Goal: Task Accomplishment & Management: Use online tool/utility

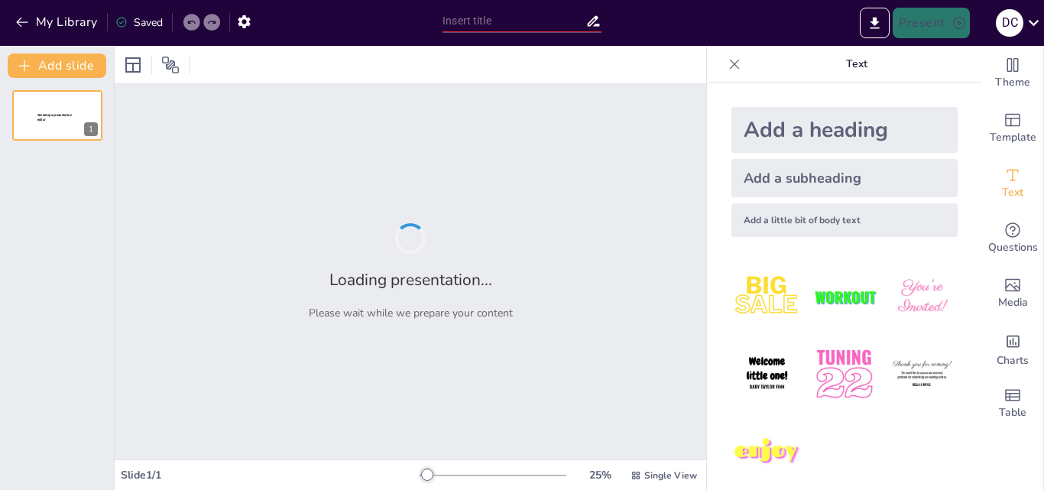
type input "Menyelami Dunia Desain Grafis: Awal yang Seru!"
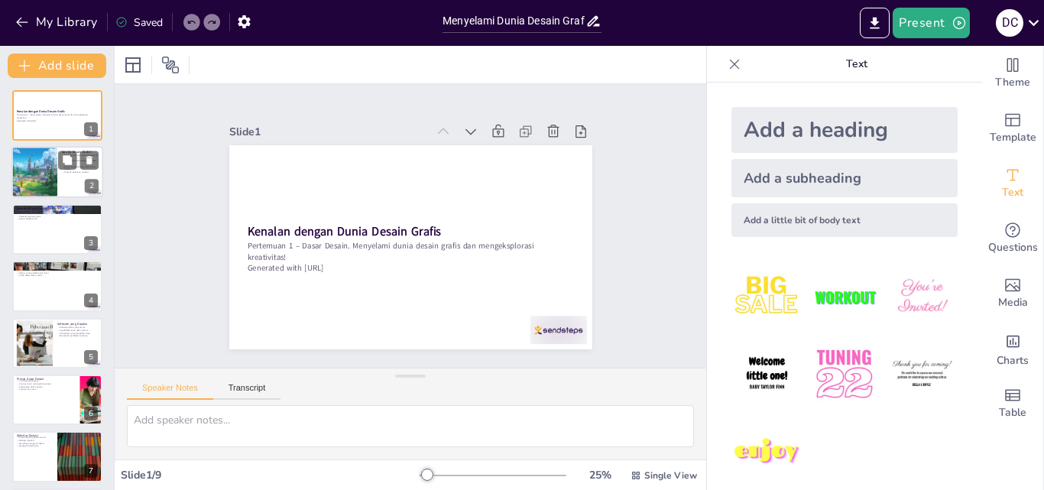
click at [41, 155] on div at bounding box center [35, 173] width 92 height 52
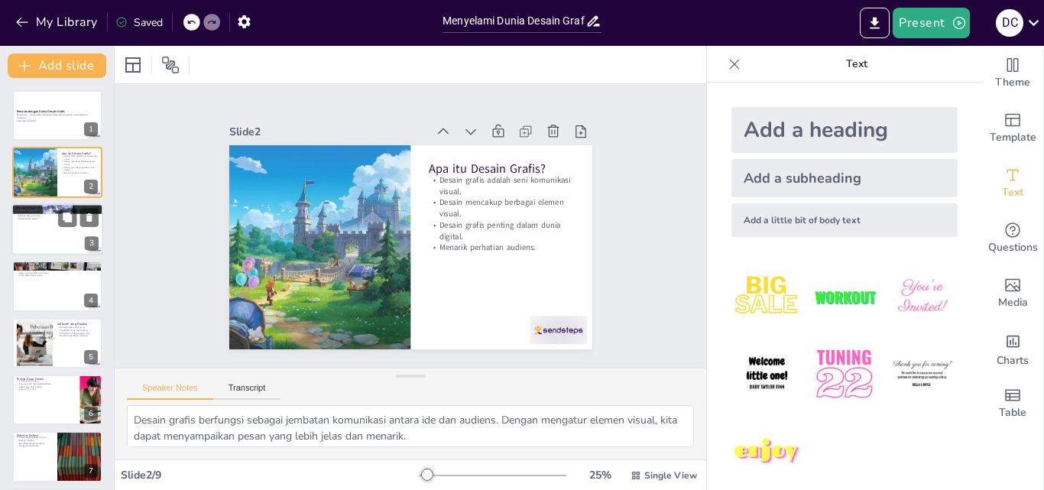
click at [44, 242] on div at bounding box center [57, 229] width 92 height 52
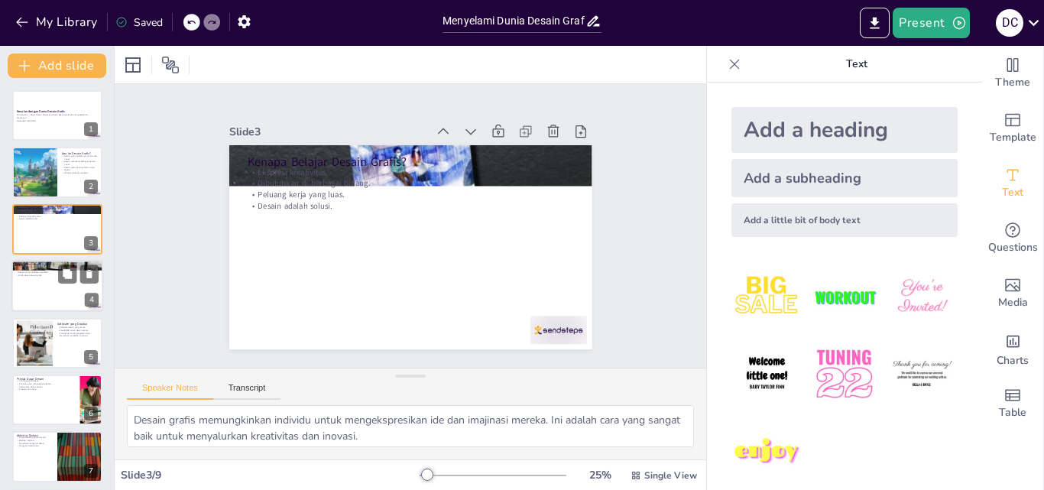
click at [45, 278] on div at bounding box center [57, 286] width 92 height 52
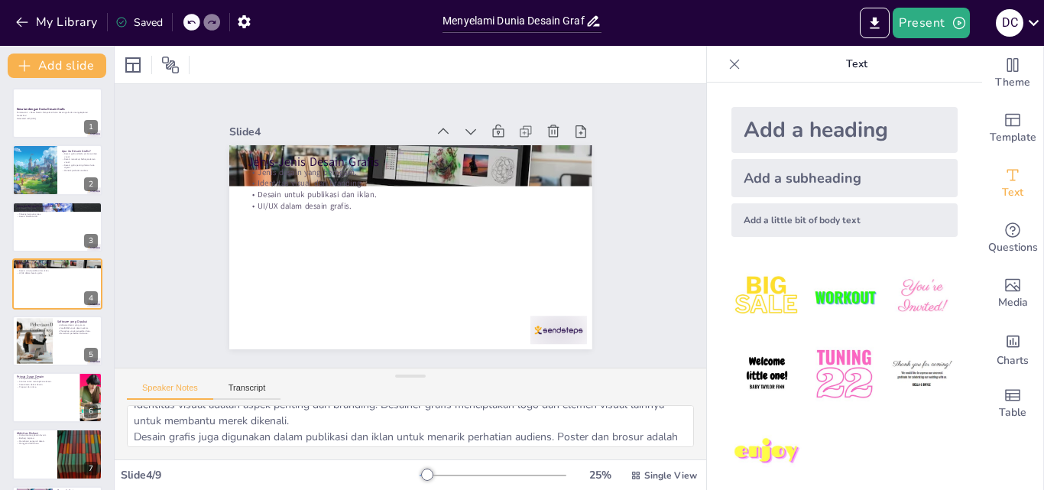
scroll to position [24, 0]
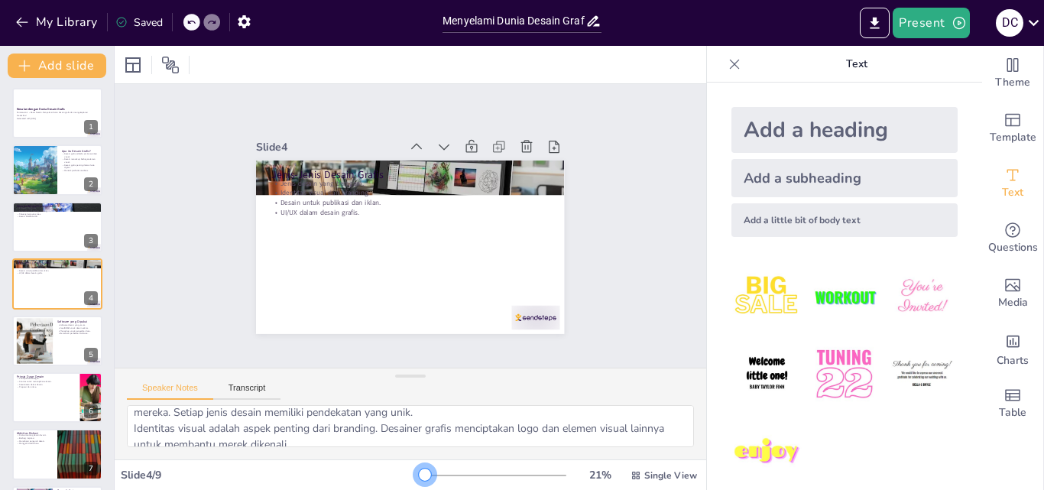
click at [419, 467] on div "21 % Single View" at bounding box center [559, 475] width 280 height 24
click at [38, 335] on div at bounding box center [34, 340] width 83 height 47
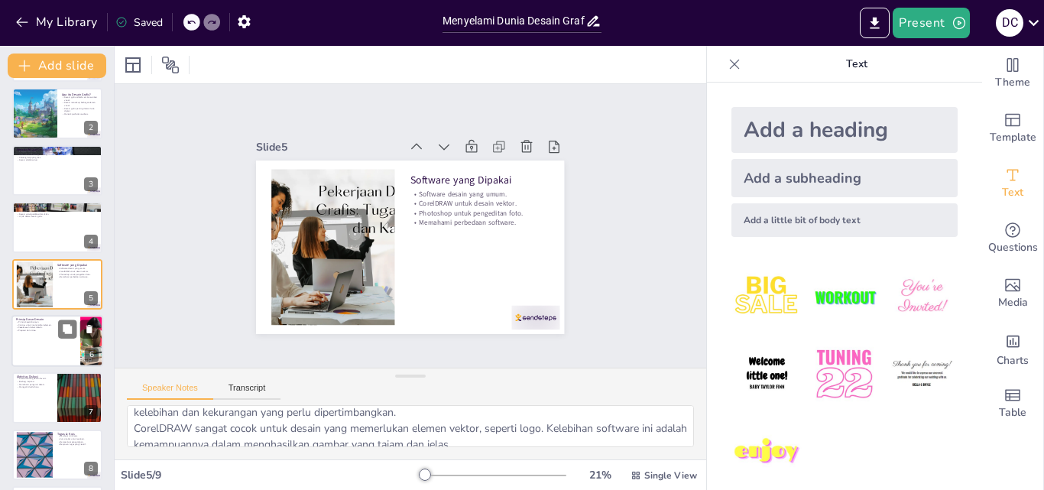
click at [40, 336] on div at bounding box center [57, 341] width 92 height 52
type textarea "Keseimbangan adalah prinsip penting dalam desain yang menciptakan stabilitas. D…"
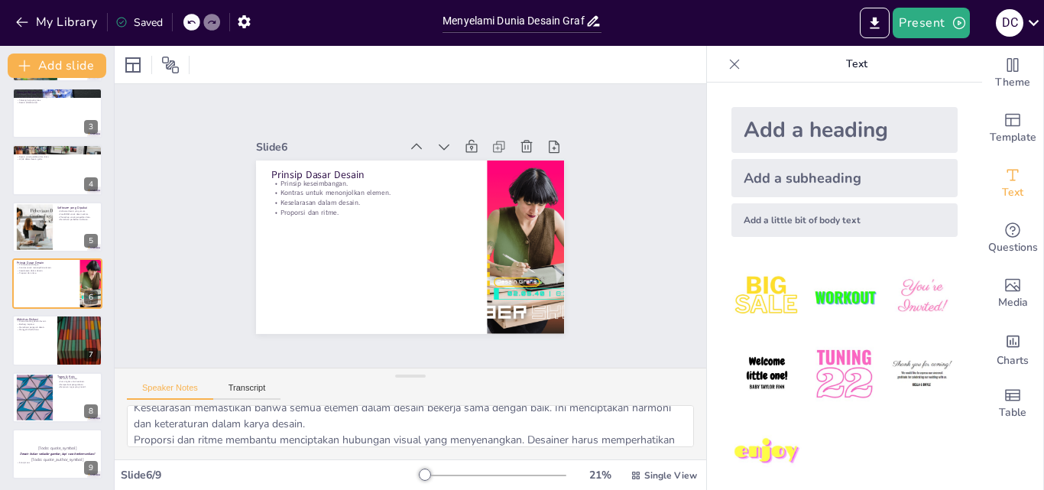
scroll to position [100, 0]
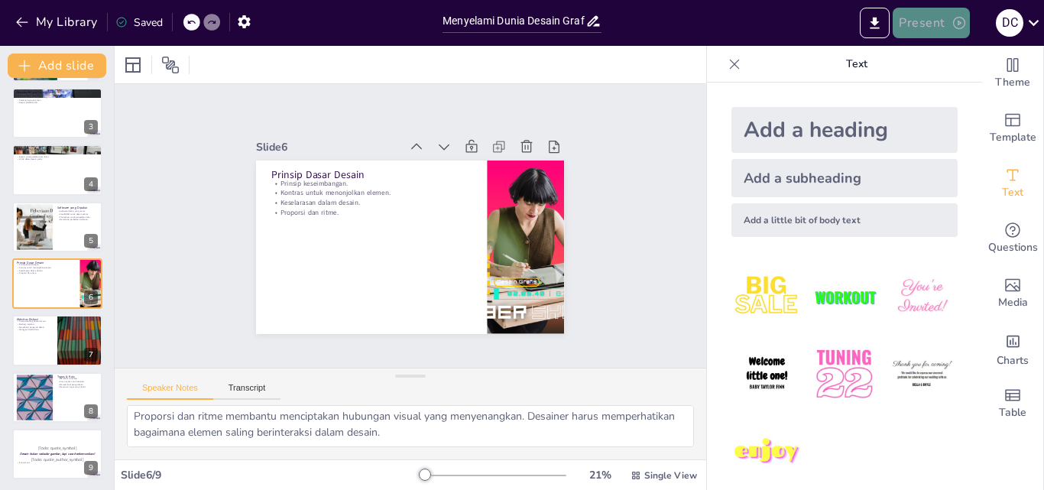
click at [951, 21] on icon "button" at bounding box center [958, 22] width 15 height 15
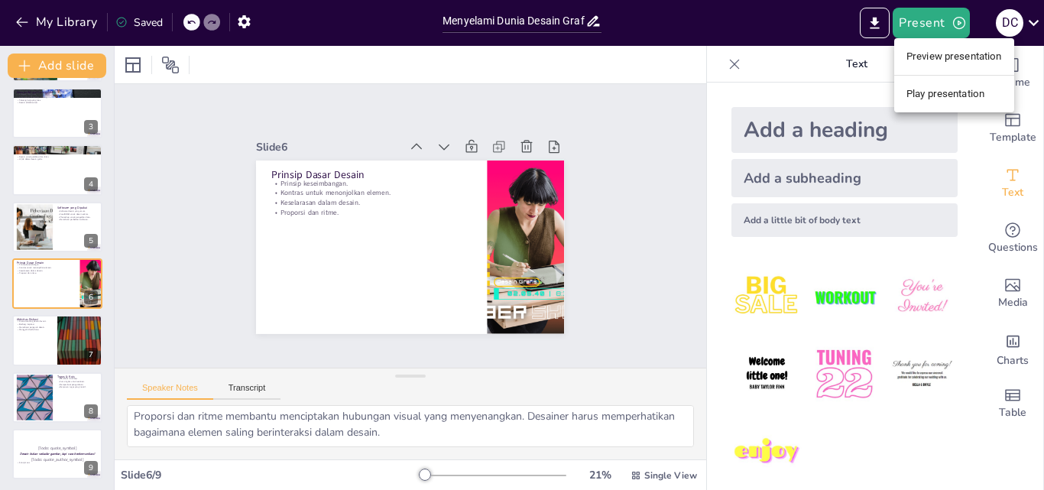
click at [936, 53] on li "Preview presentation" at bounding box center [954, 56] width 120 height 24
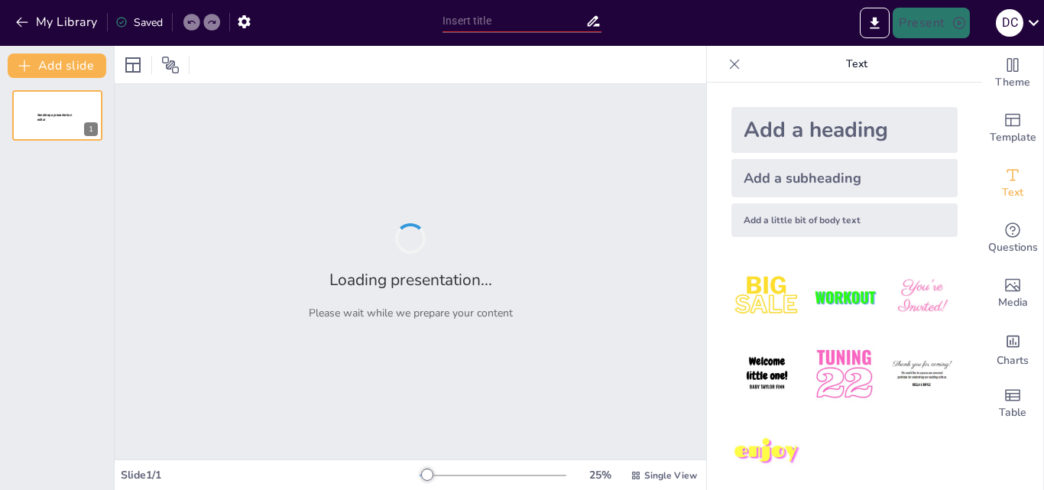
type input "Menyelami Dunia Desain Grafis: Awal yang Seru!"
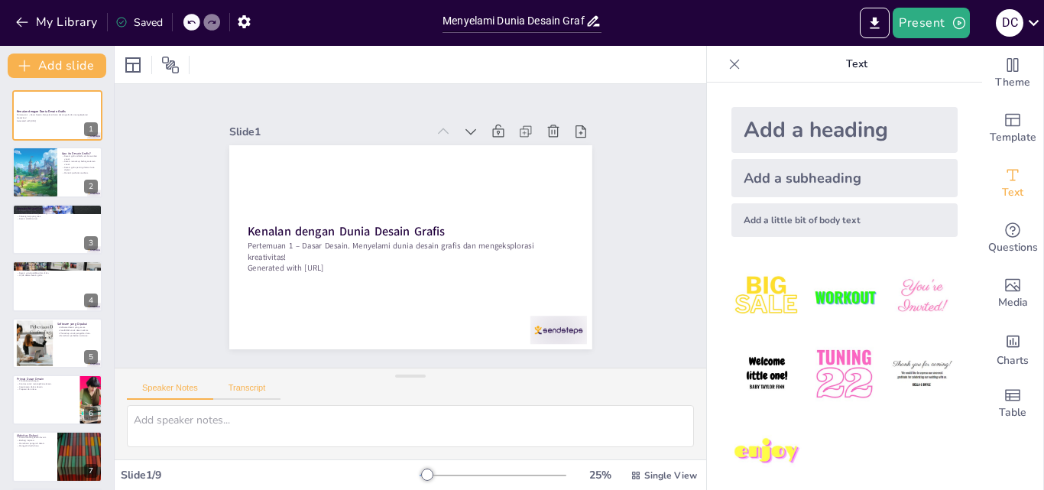
click at [254, 385] on button "Transcript" at bounding box center [247, 391] width 68 height 17
click at [166, 387] on button "Speaker Notes" at bounding box center [170, 391] width 86 height 17
click at [43, 158] on div at bounding box center [35, 173] width 92 height 52
type textarea "Desain grafis berfungsi sebagai jembatan komunikasi antara ide dan audiens. Den…"
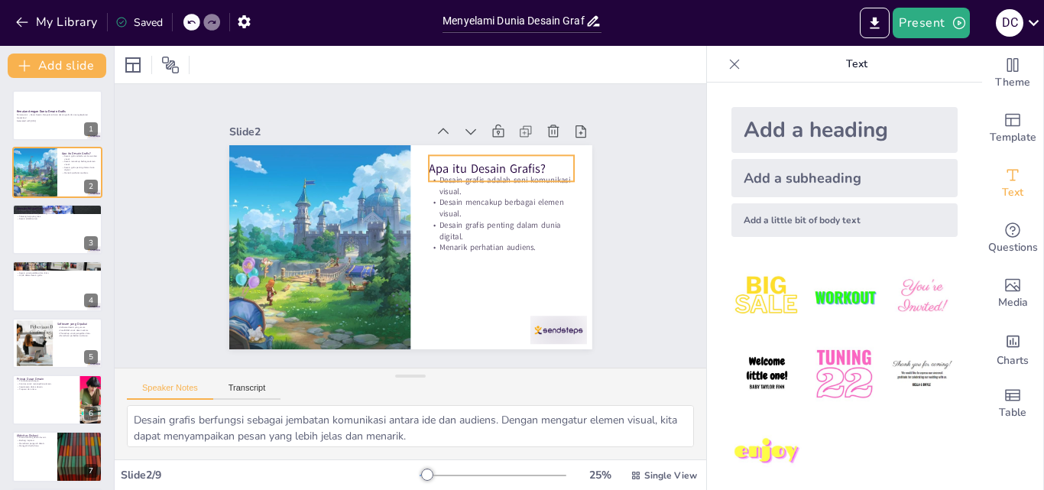
click at [377, 222] on p "Apa itu Desain Grafis?" at bounding box center [306, 252] width 143 height 61
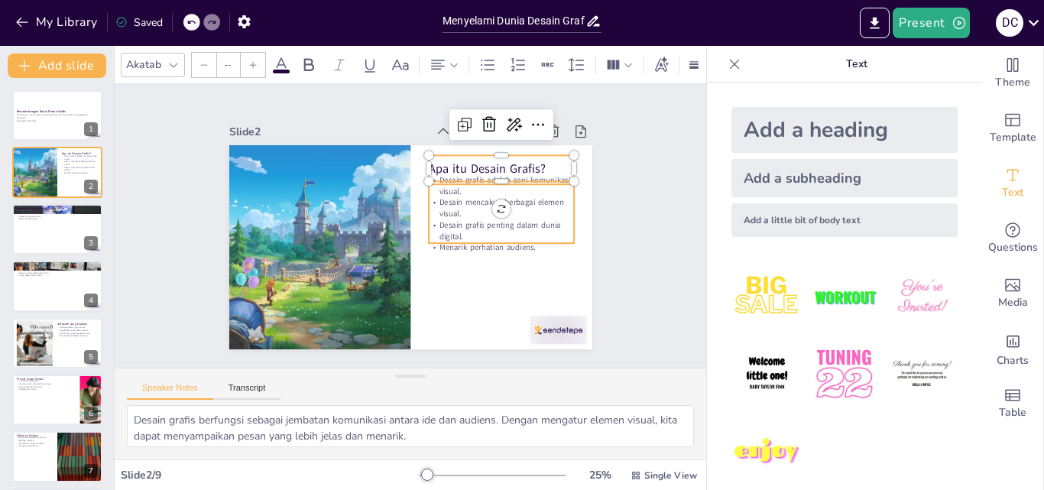
type input "32"
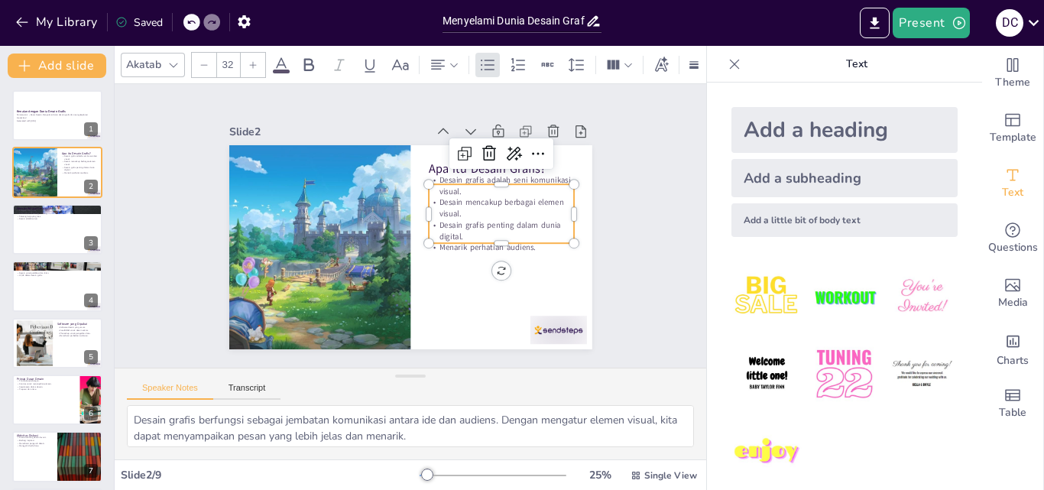
click at [475, 241] on div "Apa itu Desain Grafis? Desain grafis adalah seni komunikasi visual. Desain menc…" at bounding box center [393, 237] width 378 height 413
click at [445, 241] on div at bounding box center [504, 230] width 144 height 42
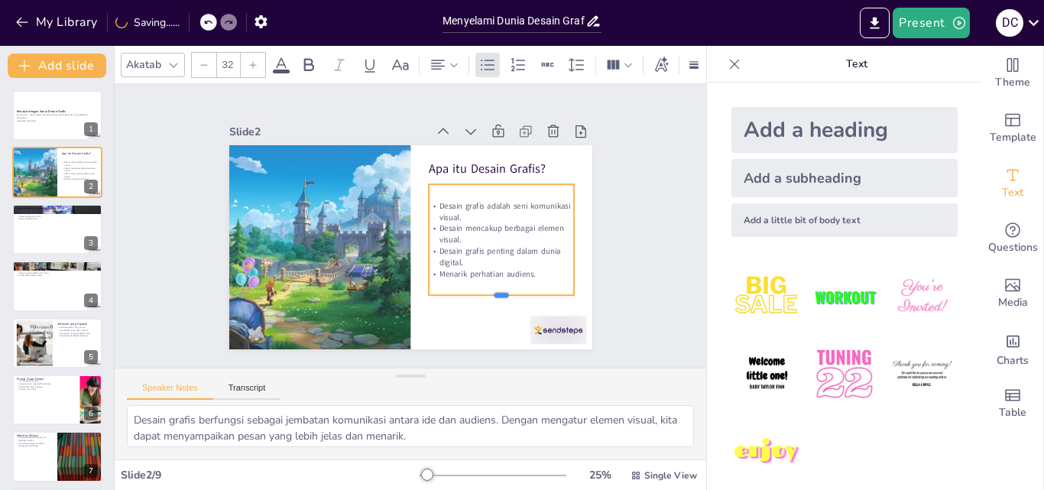
drag, startPoint x: 489, startPoint y: 259, endPoint x: 487, endPoint y: 291, distance: 32.1
click at [360, 248] on div at bounding box center [293, 205] width 131 height 83
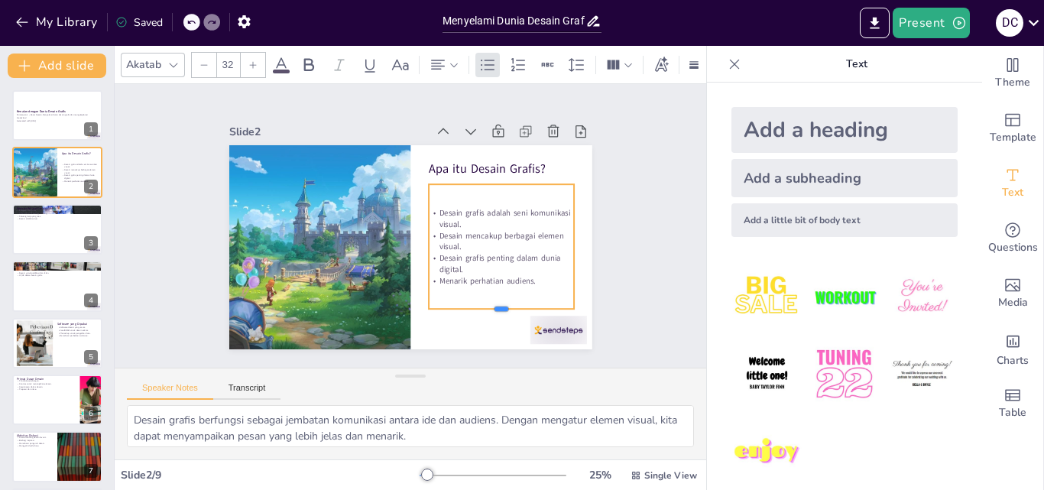
drag, startPoint x: 487, startPoint y: 291, endPoint x: 487, endPoint y: 305, distance: 13.8
click at [325, 305] on div at bounding box center [312, 306] width 28 height 145
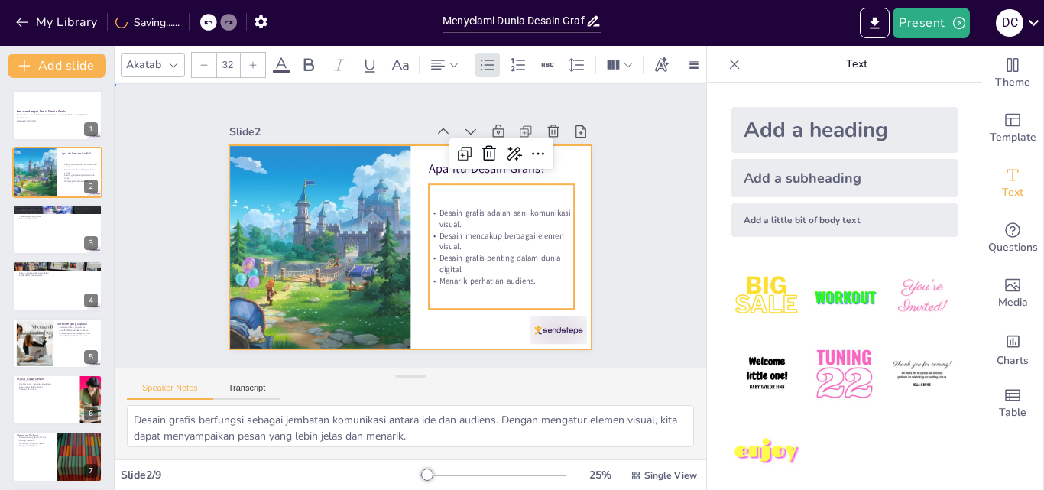
click at [452, 306] on div at bounding box center [410, 204] width 363 height 204
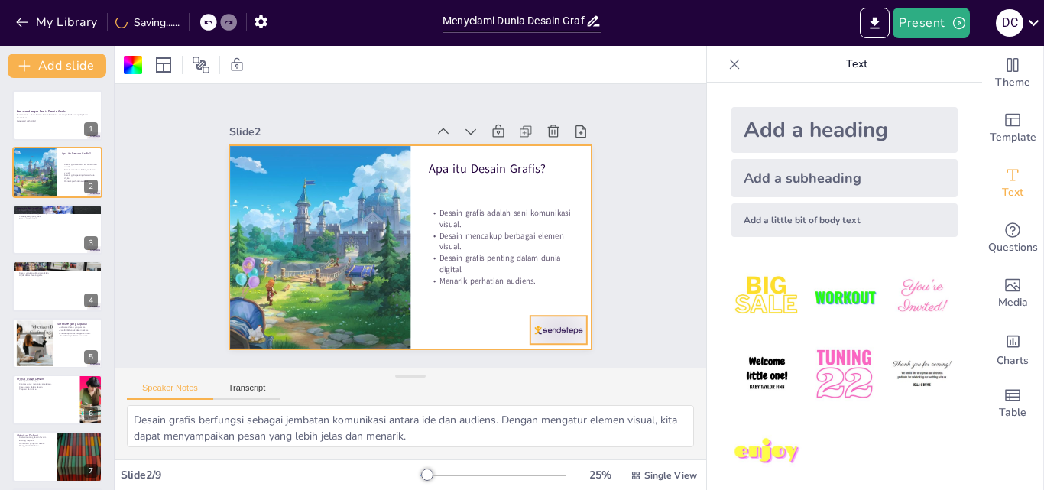
click at [436, 76] on div at bounding box center [408, 45] width 57 height 63
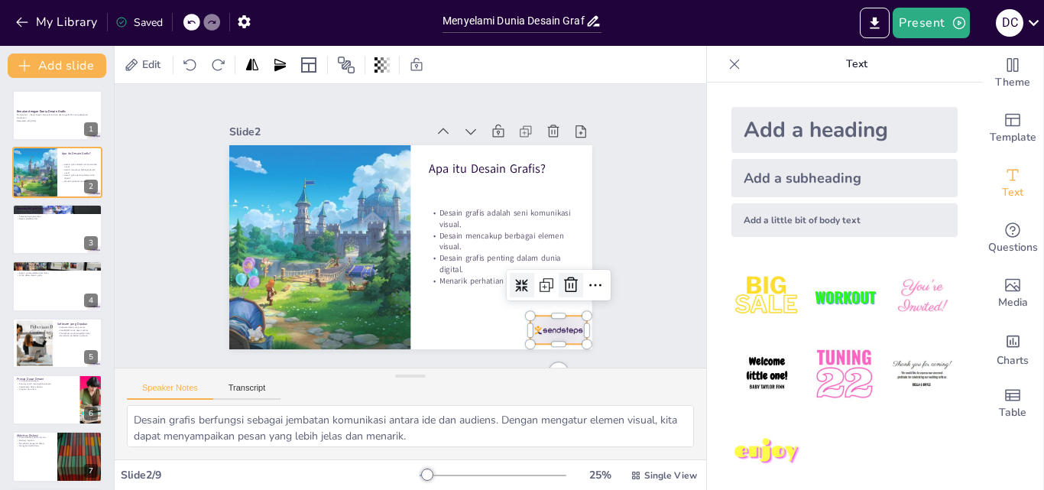
click at [467, 380] on icon at bounding box center [457, 390] width 20 height 20
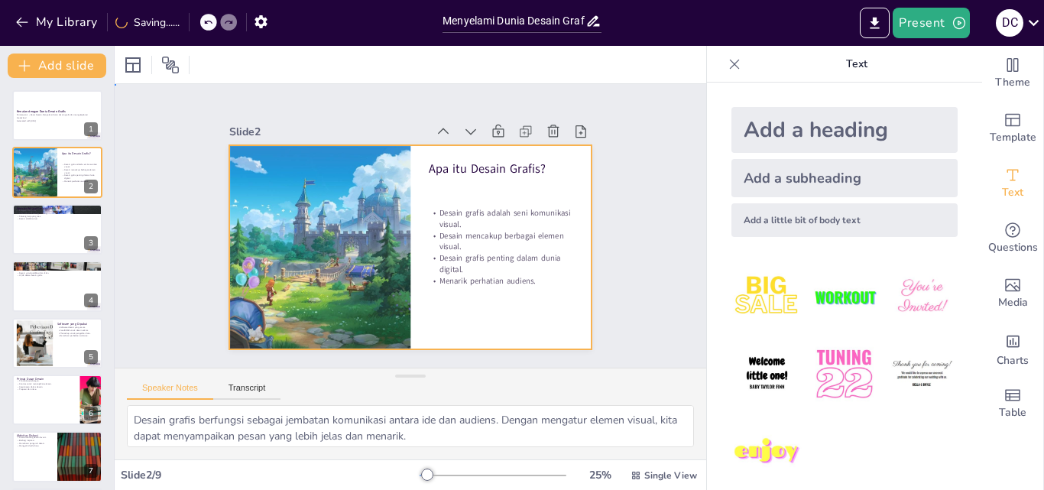
click at [493, 309] on div at bounding box center [405, 204] width 397 height 275
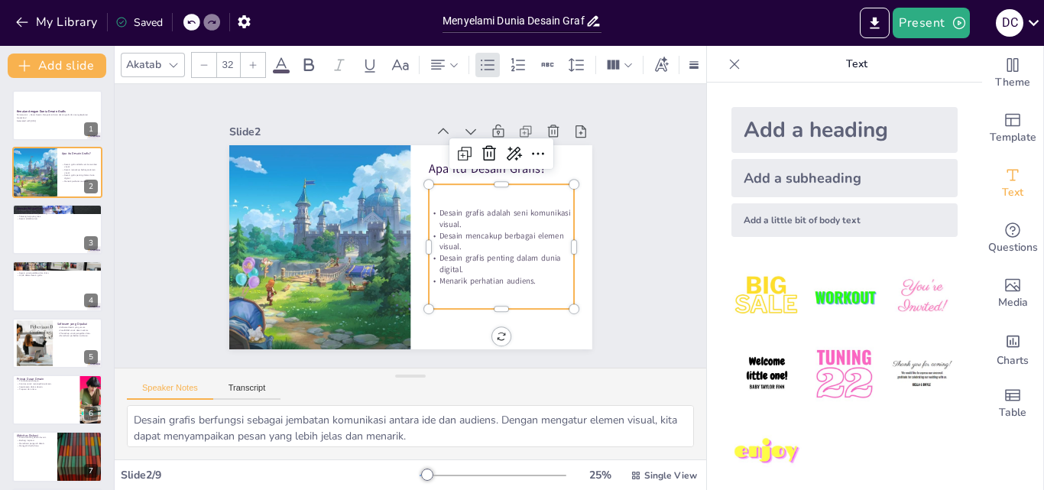
click at [440, 244] on p "Desain mencakup berbagai elemen visual." at bounding box center [414, 317] width 52 height 147
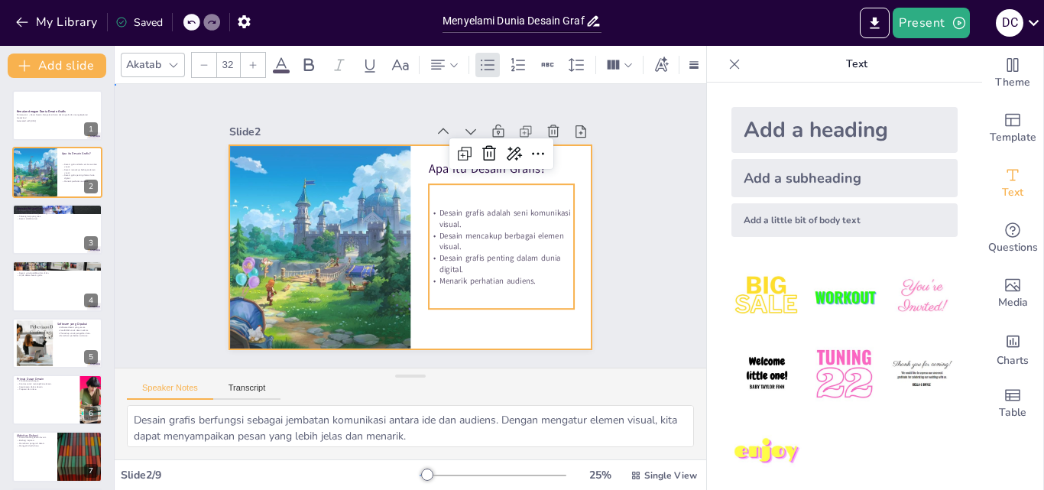
click at [564, 154] on div at bounding box center [430, 217] width 334 height 414
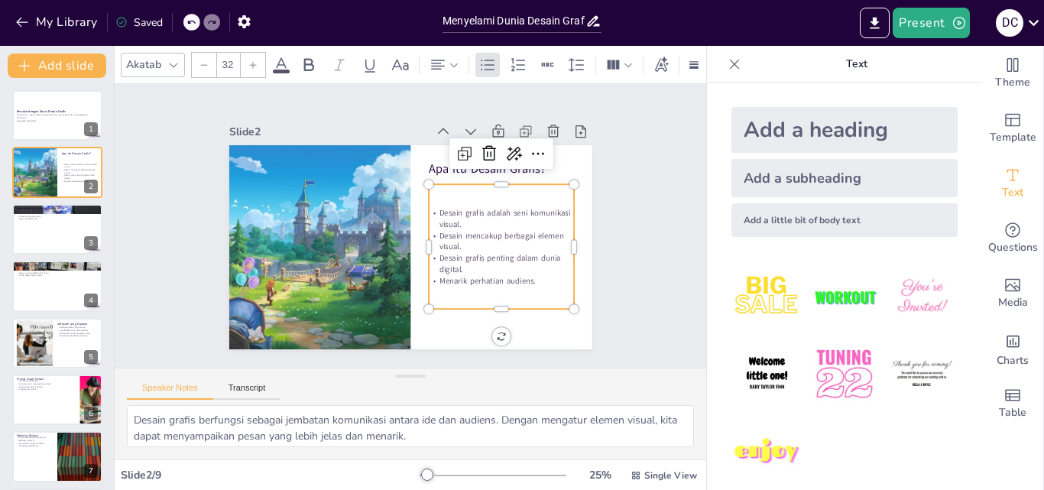
click at [500, 224] on p "Desain grafis penting dalam dunia digital." at bounding box center [474, 151] width 66 height 145
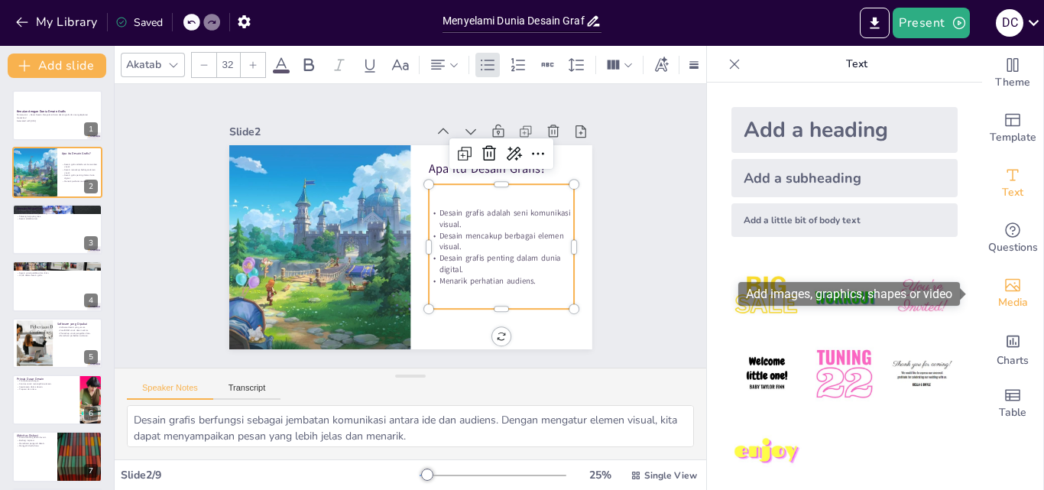
click at [1006, 291] on icon "Add images, graphics, shapes or video" at bounding box center [1012, 285] width 15 height 13
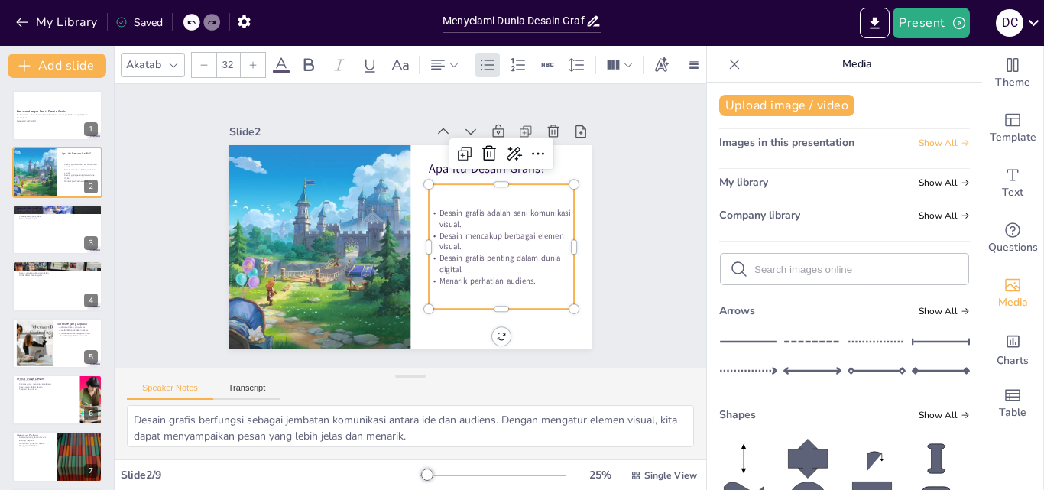
click at [960, 141] on icon at bounding box center [964, 142] width 9 height 9
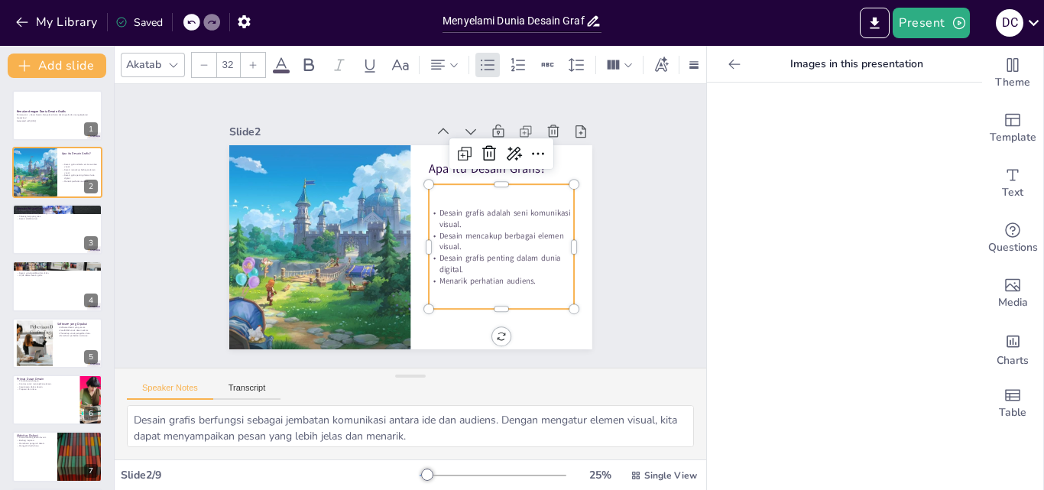
click at [727, 61] on icon at bounding box center [734, 64] width 15 height 15
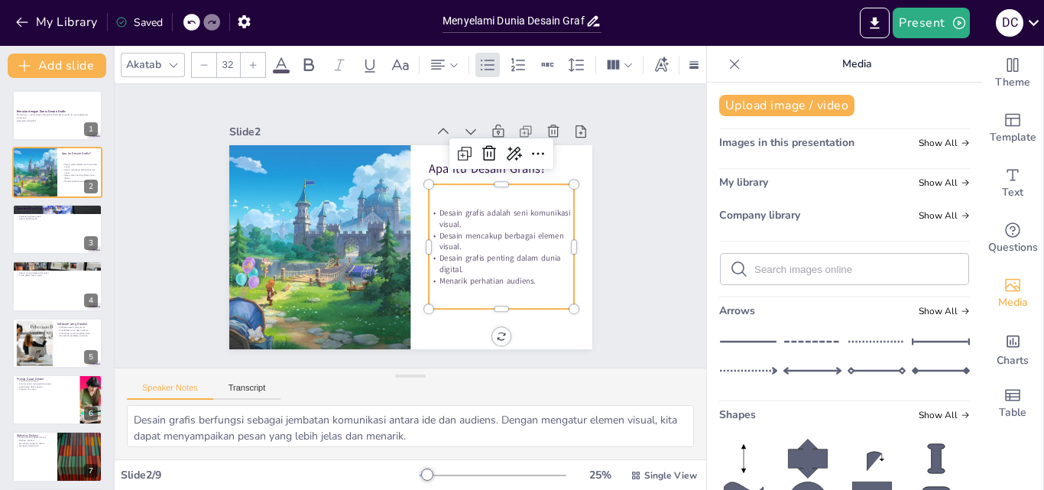
click at [636, 300] on div "Slide 1 Kenalan dengan Dunia Desain Grafis Pertemuan 1 – Dasar Desain. Menyelam…" at bounding box center [410, 226] width 452 height 650
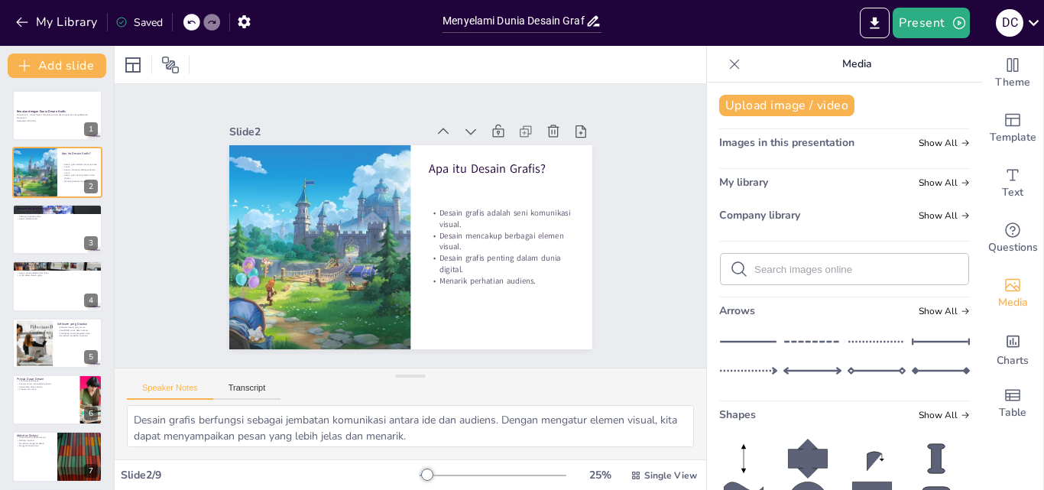
click at [727, 63] on icon at bounding box center [734, 64] width 15 height 15
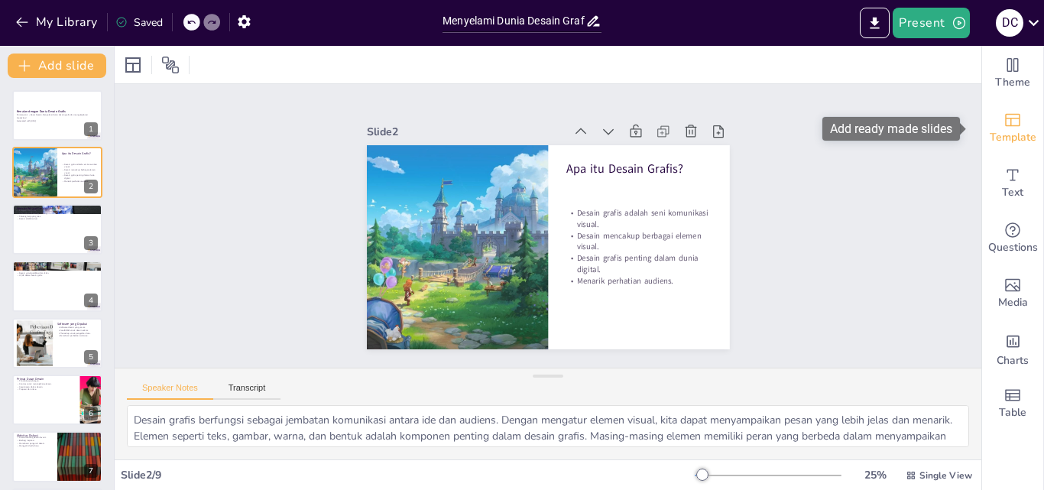
click at [1006, 122] on icon "Add ready made slides" at bounding box center [1012, 120] width 18 height 18
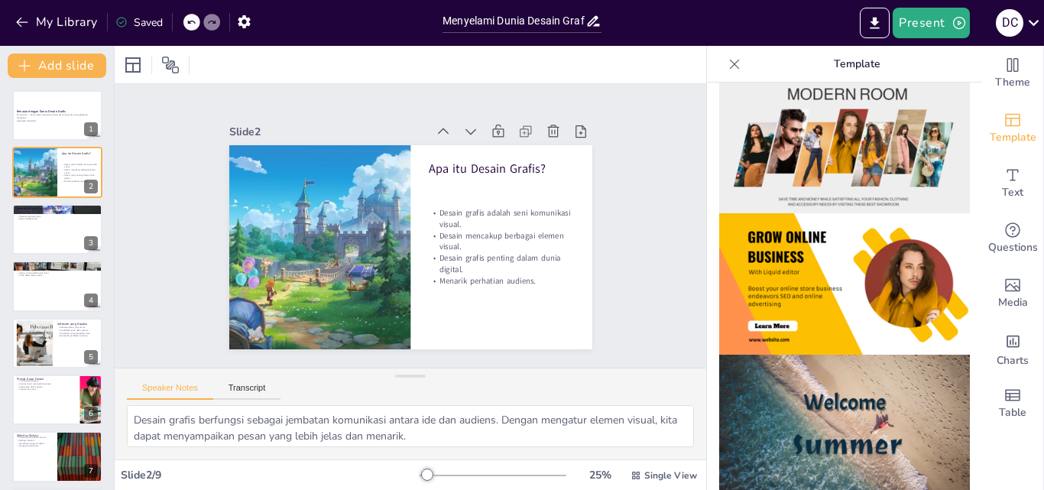
scroll to position [306, 0]
click at [39, 121] on p "Generated with [URL]" at bounding box center [57, 120] width 83 height 3
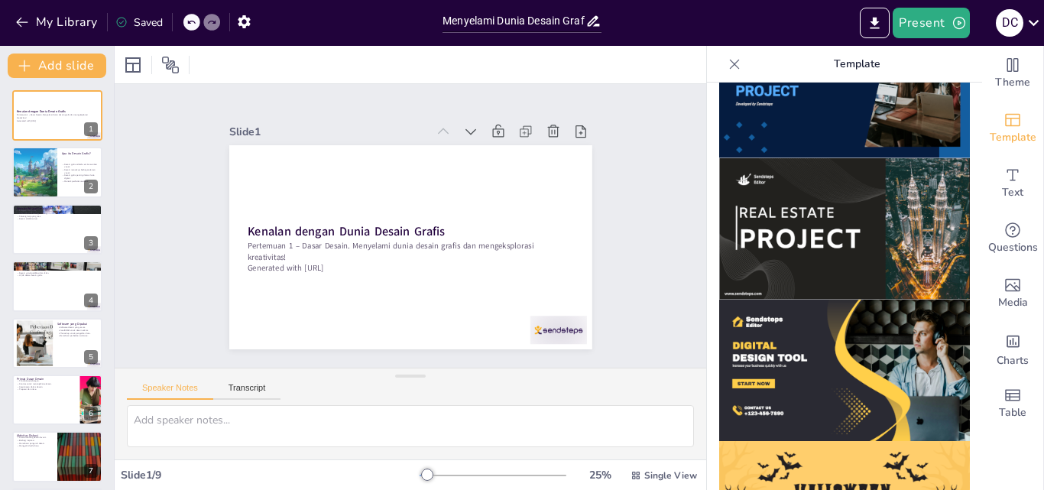
scroll to position [1375, 0]
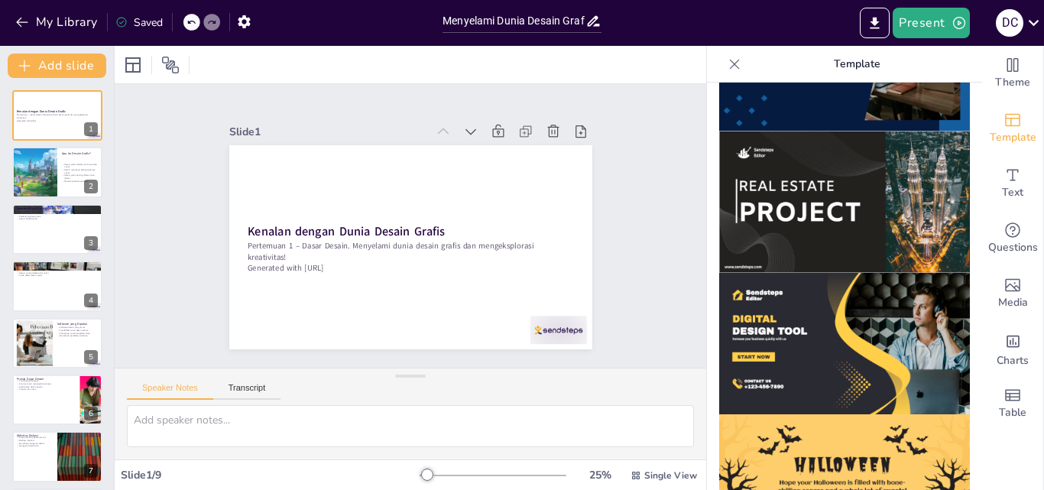
click at [830, 293] on img at bounding box center [844, 343] width 251 height 141
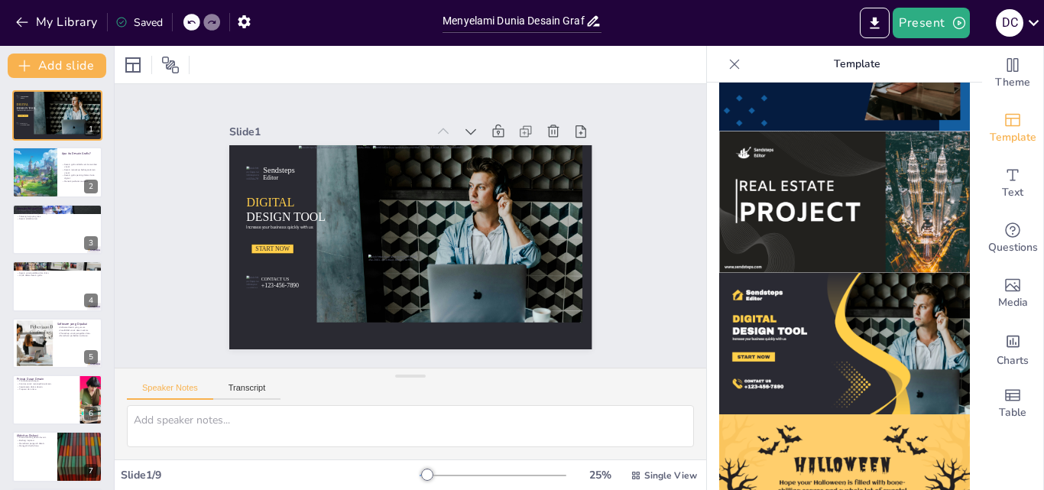
click at [727, 57] on icon at bounding box center [734, 64] width 15 height 15
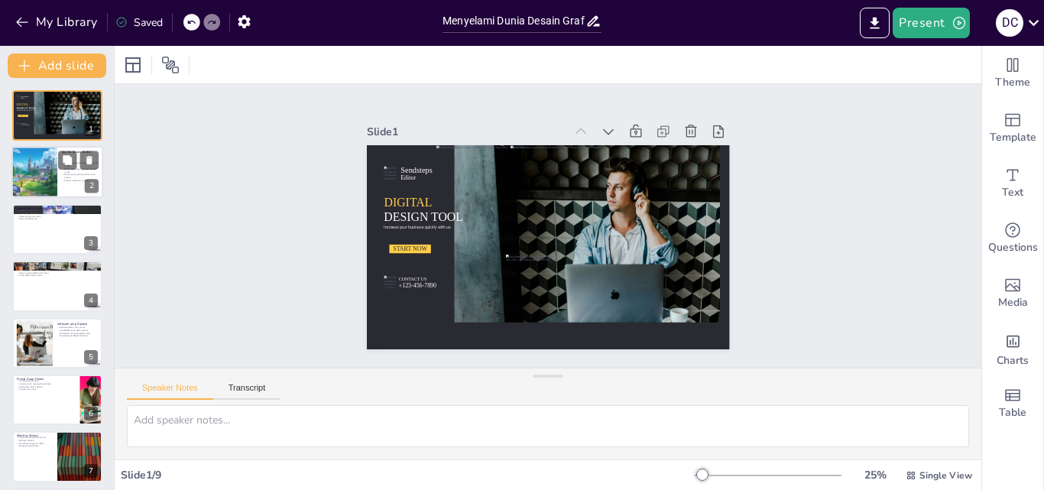
click at [34, 167] on div at bounding box center [35, 173] width 92 height 52
type textarea "Desain grafis berfungsi sebagai jembatan komunikasi antara ide dan audiens. Den…"
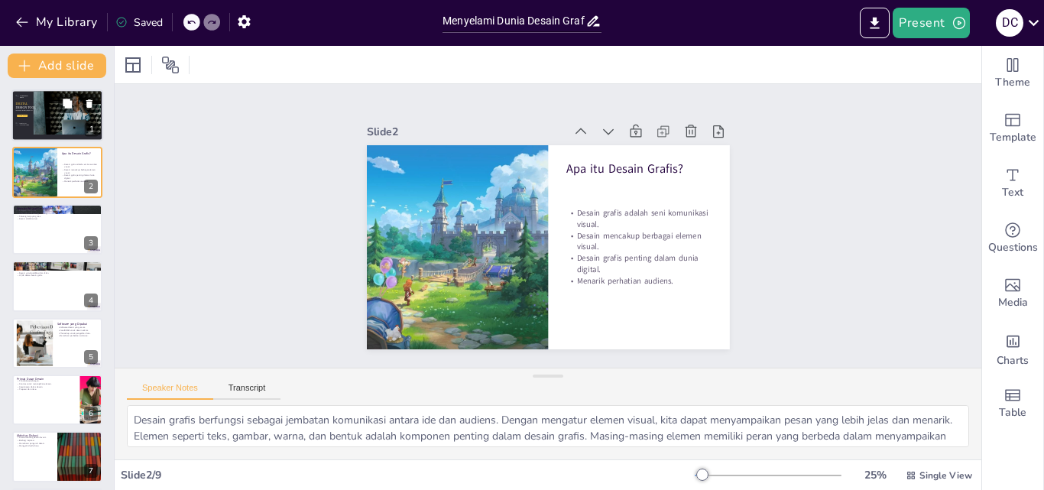
click at [30, 96] on p "Sendsteps" at bounding box center [26, 96] width 12 height 3
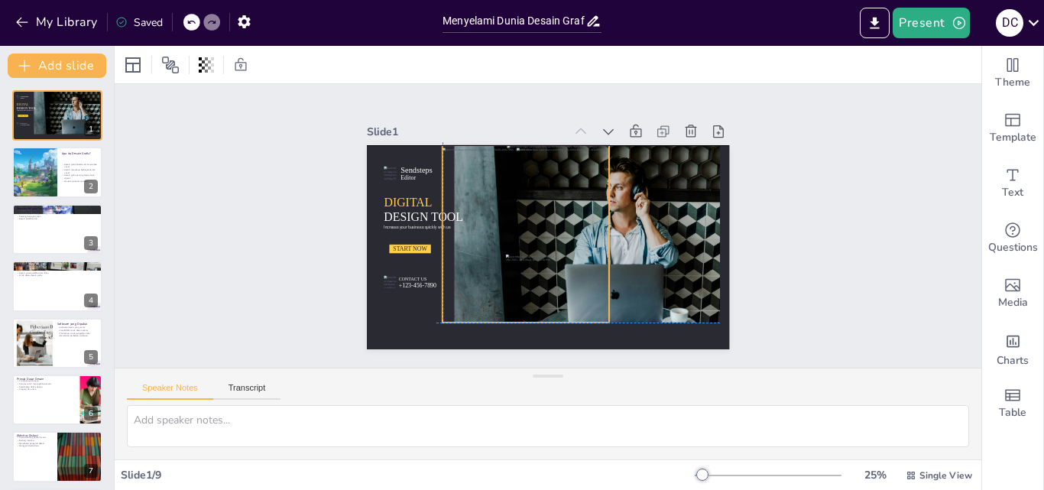
click at [465, 170] on div at bounding box center [551, 202] width 235 height 232
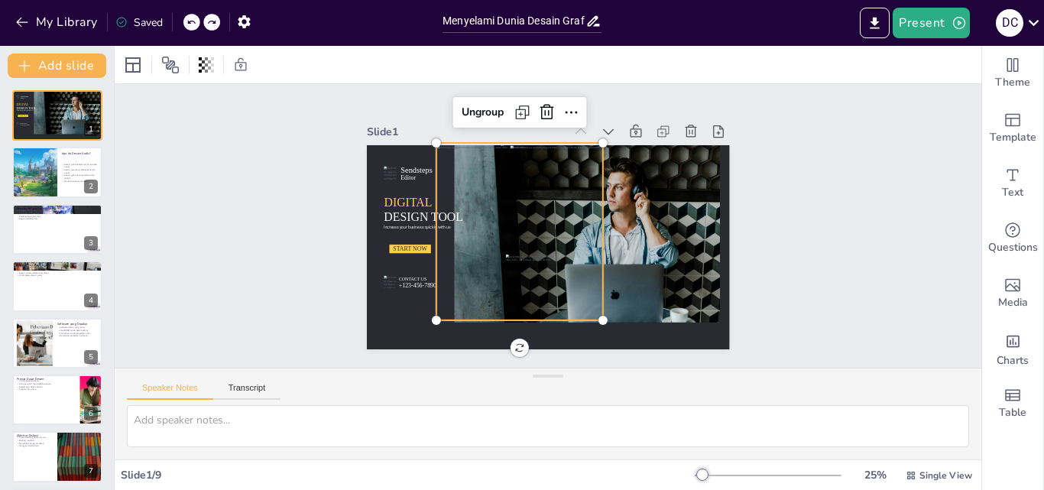
click at [188, 18] on icon at bounding box center [190, 22] width 9 height 9
type textarea "Desain grafis berfungsi sebagai jembatan komunikasi antara ide dan audiens. Den…"
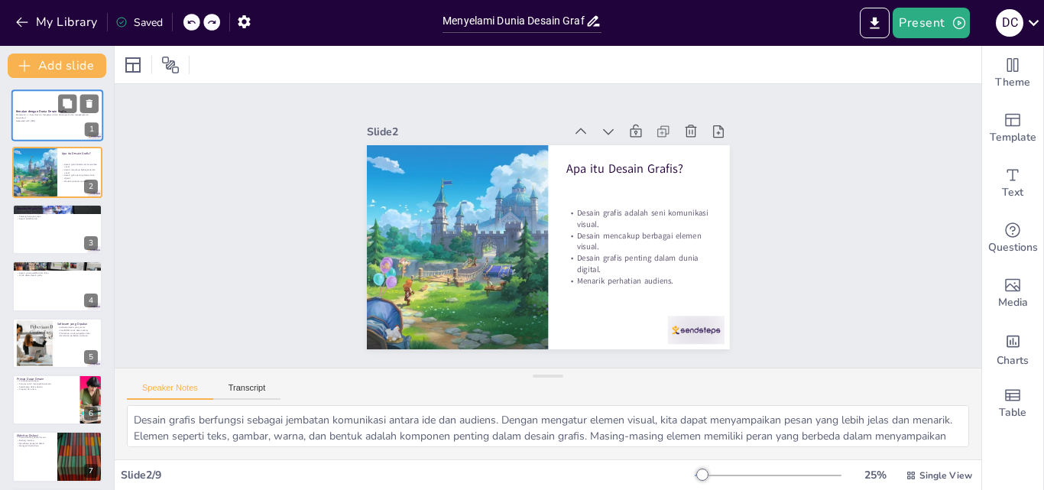
click at [41, 123] on div at bounding box center [57, 115] width 92 height 52
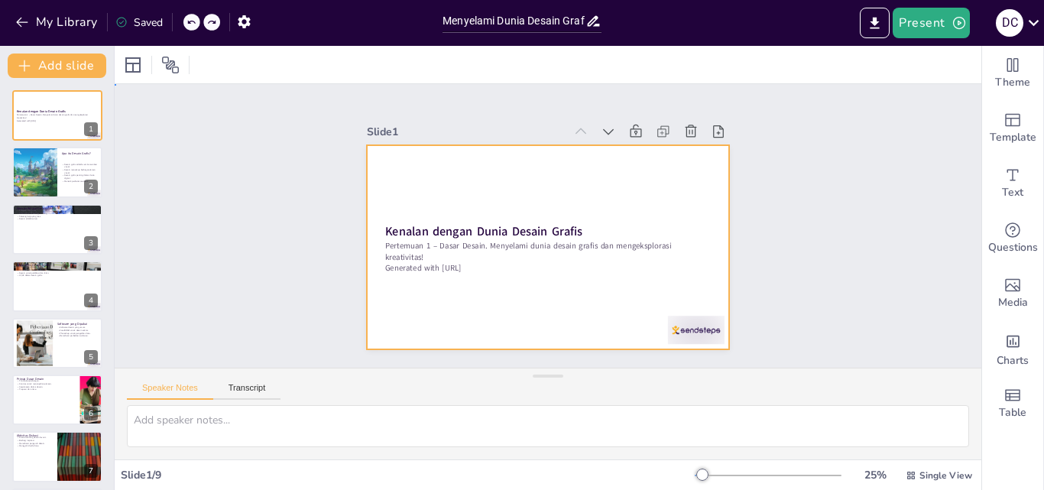
click at [668, 176] on div at bounding box center [531, 237] width 378 height 413
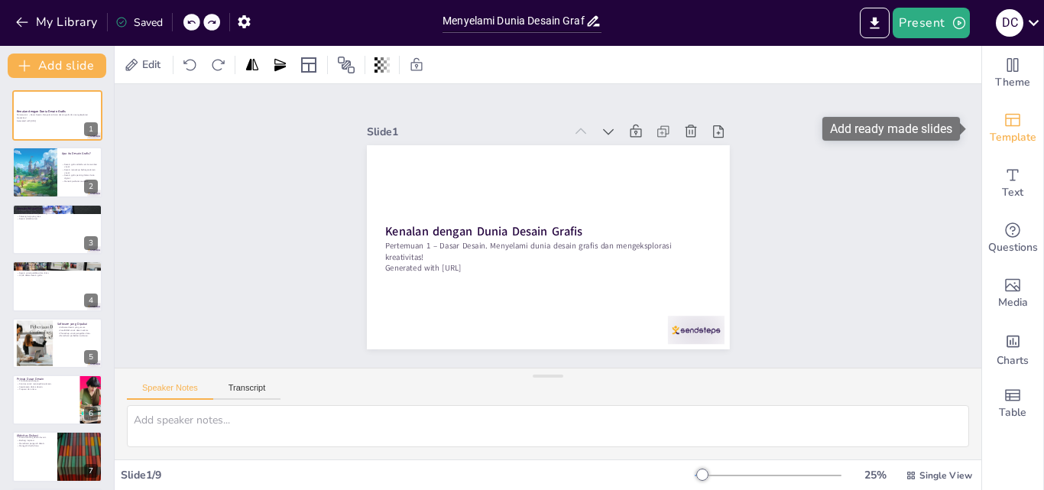
click at [996, 130] on span "Template" at bounding box center [1012, 137] width 47 height 17
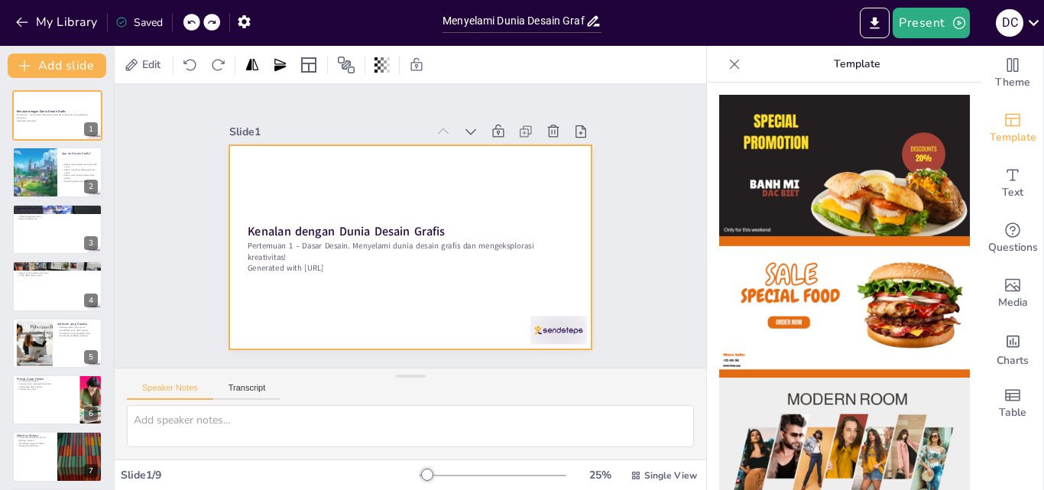
click at [521, 189] on div at bounding box center [431, 228] width 241 height 382
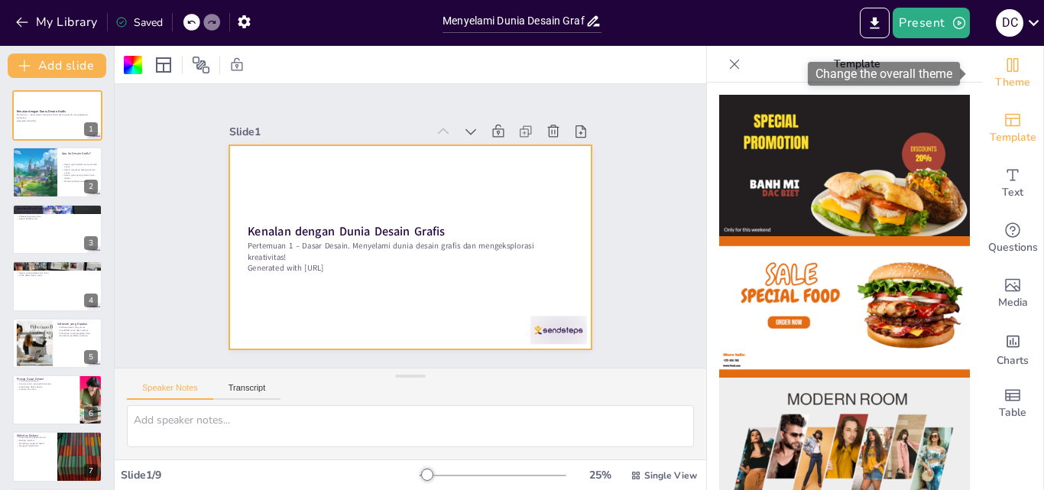
click at [1005, 77] on span "Theme" at bounding box center [1012, 82] width 35 height 17
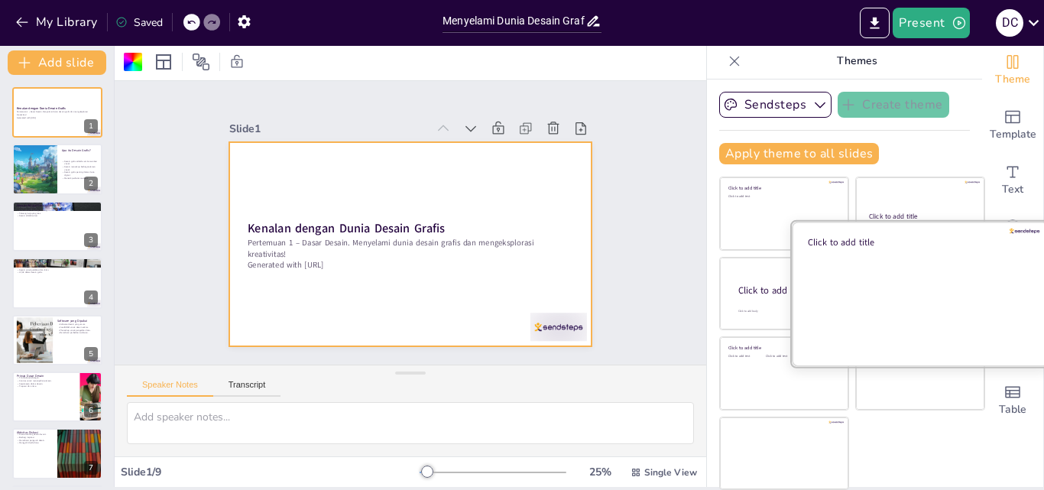
scroll to position [0, 0]
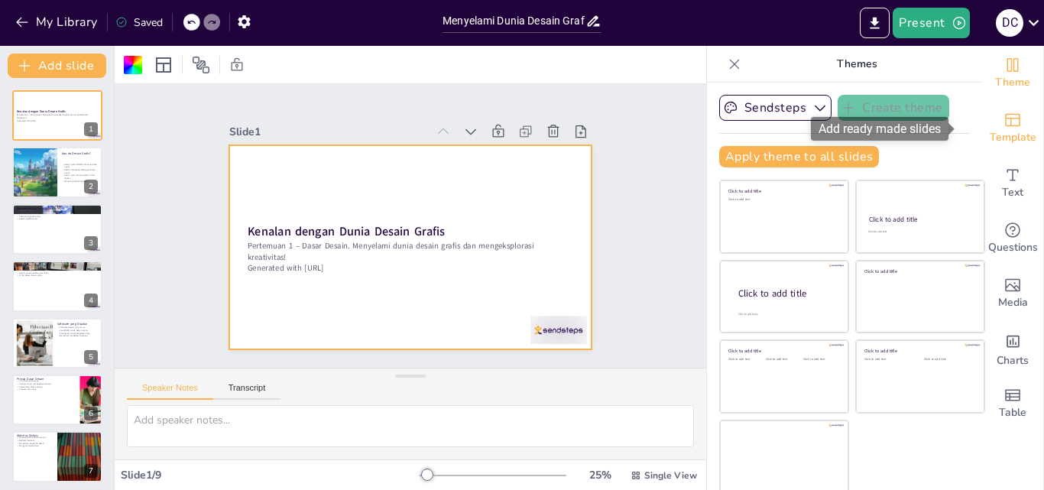
click at [992, 129] on span "Template" at bounding box center [1012, 137] width 47 height 17
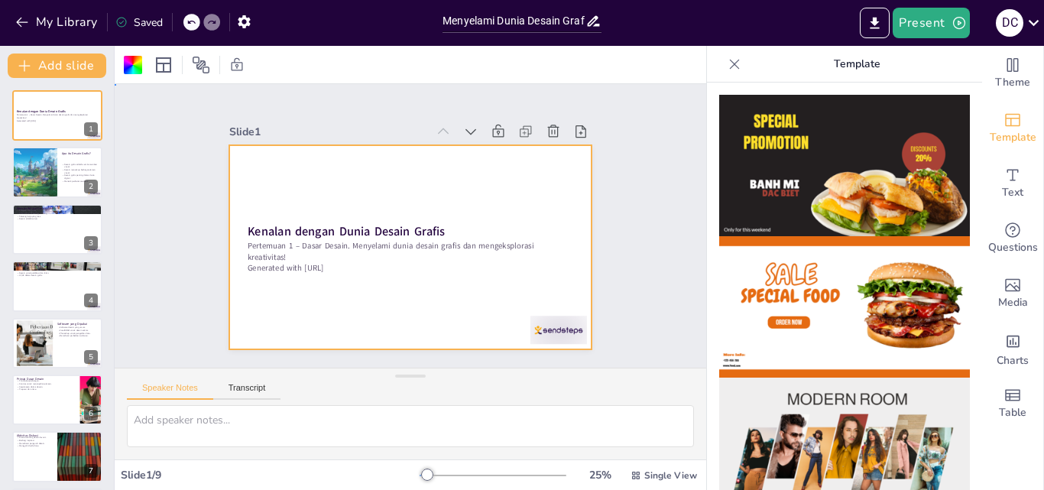
click at [547, 163] on div at bounding box center [430, 232] width 306 height 408
click at [384, 157] on div at bounding box center [430, 235] width 334 height 414
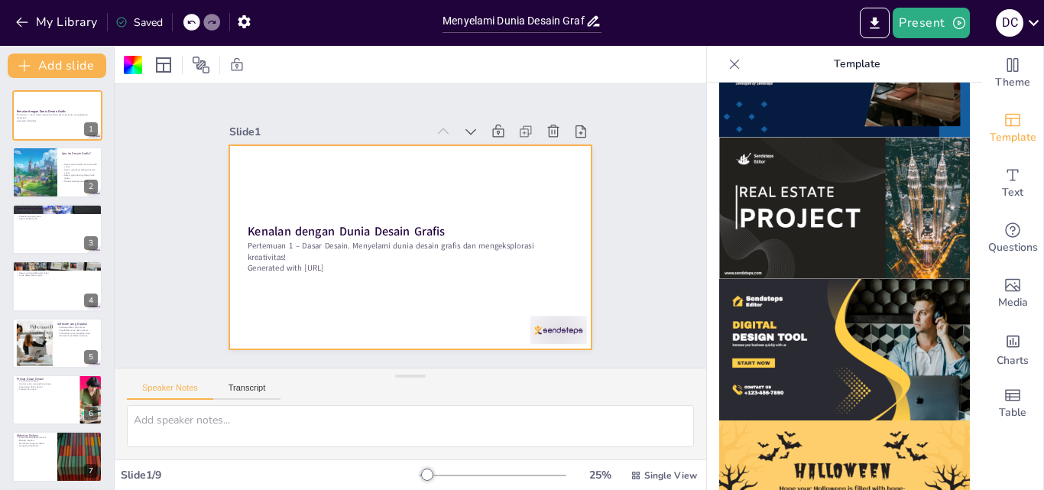
scroll to position [1381, 0]
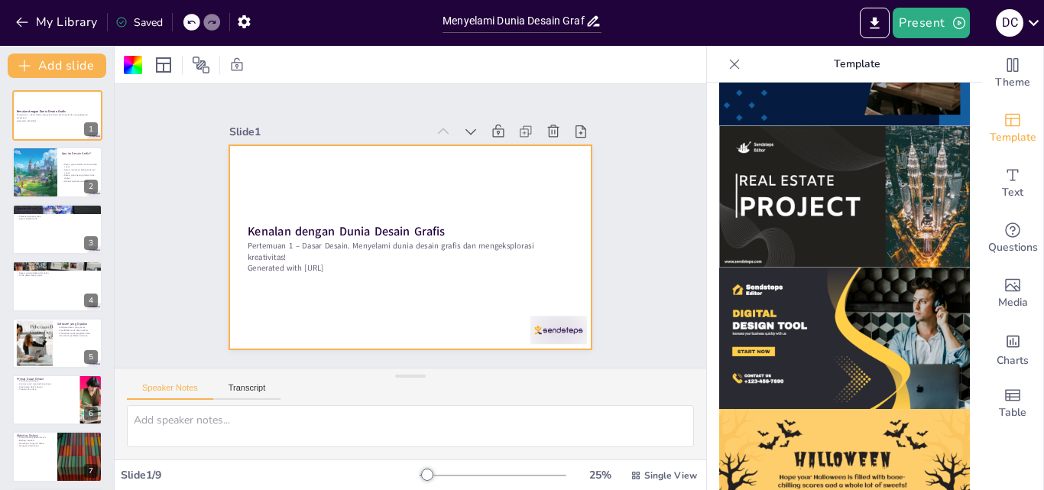
click at [806, 305] on img at bounding box center [844, 337] width 251 height 141
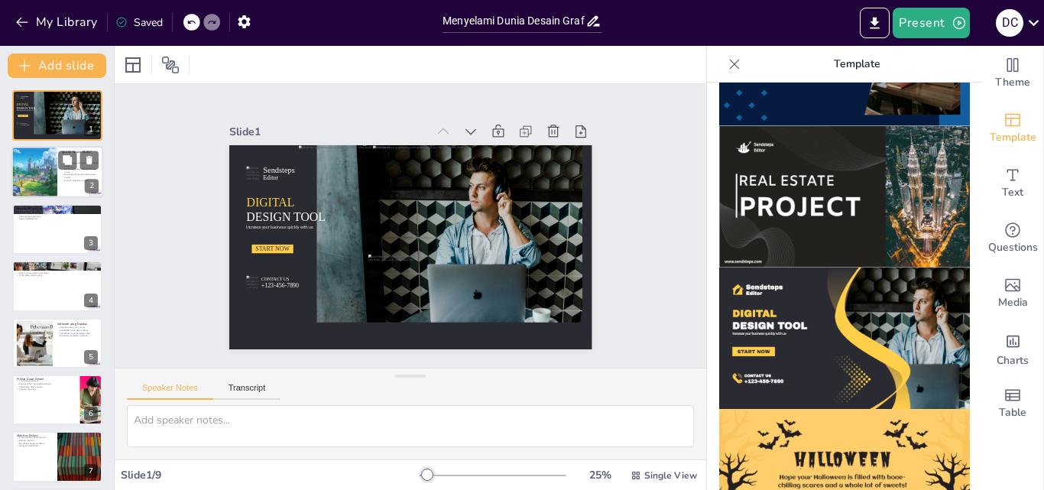
click at [40, 167] on div at bounding box center [35, 173] width 92 height 52
type textarea "Desain grafis berfungsi sebagai jembatan komunikasi antara ide dan audiens. Den…"
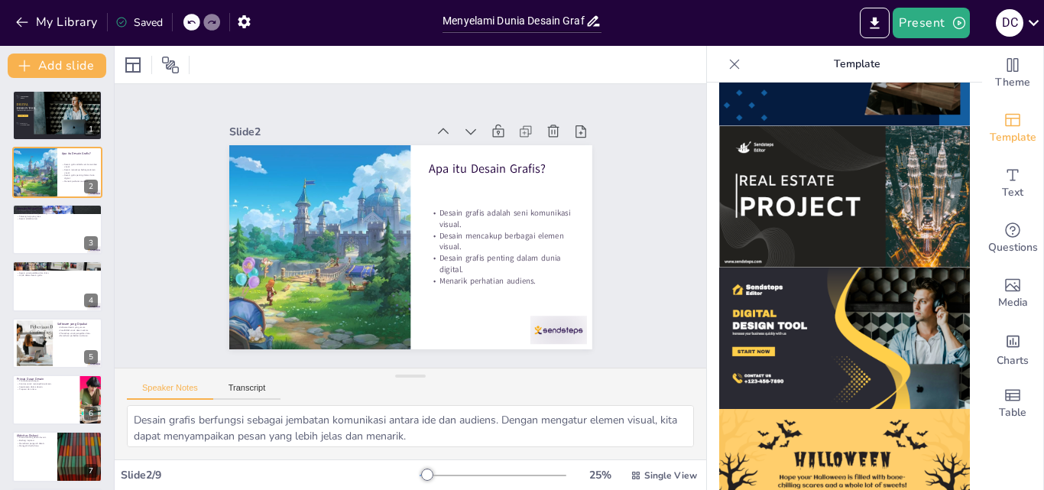
click at [793, 270] on img at bounding box center [844, 337] width 251 height 141
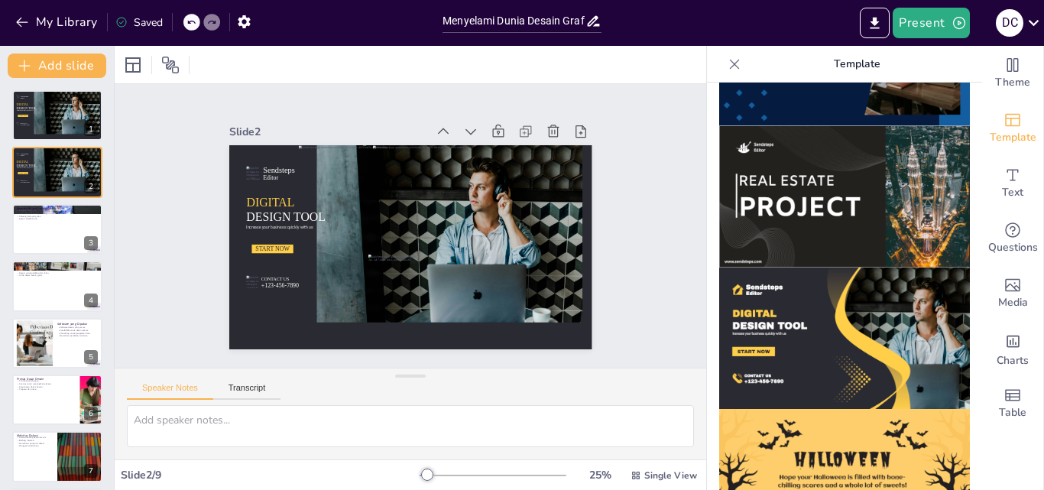
click at [193, 18] on icon at bounding box center [190, 22] width 9 height 9
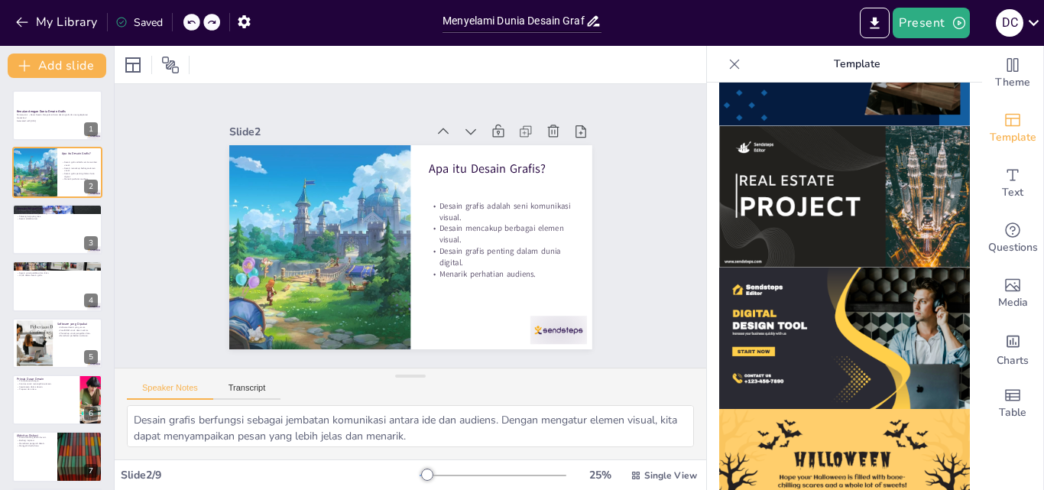
click at [192, 20] on icon at bounding box center [190, 22] width 9 height 9
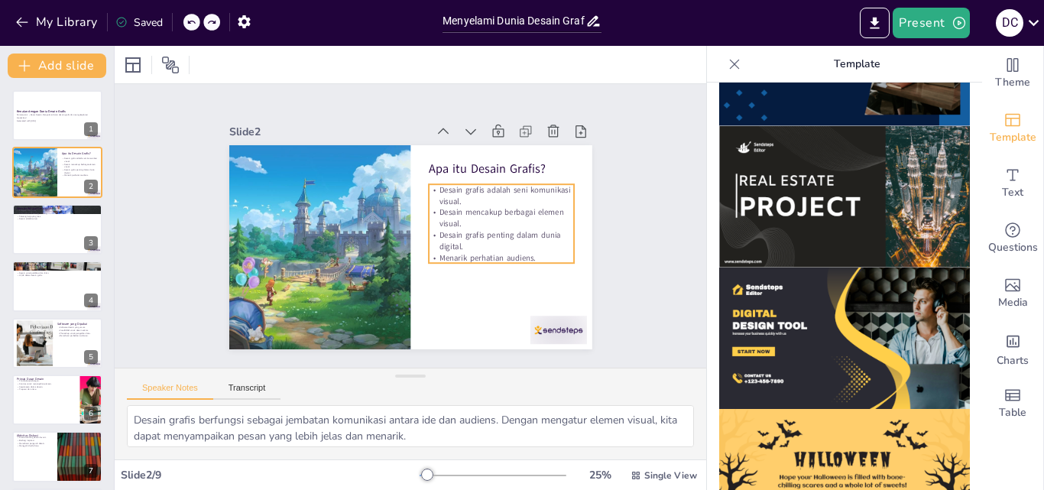
click at [397, 206] on p "Desain mencakup berbagai elemen visual." at bounding box center [328, 187] width 137 height 92
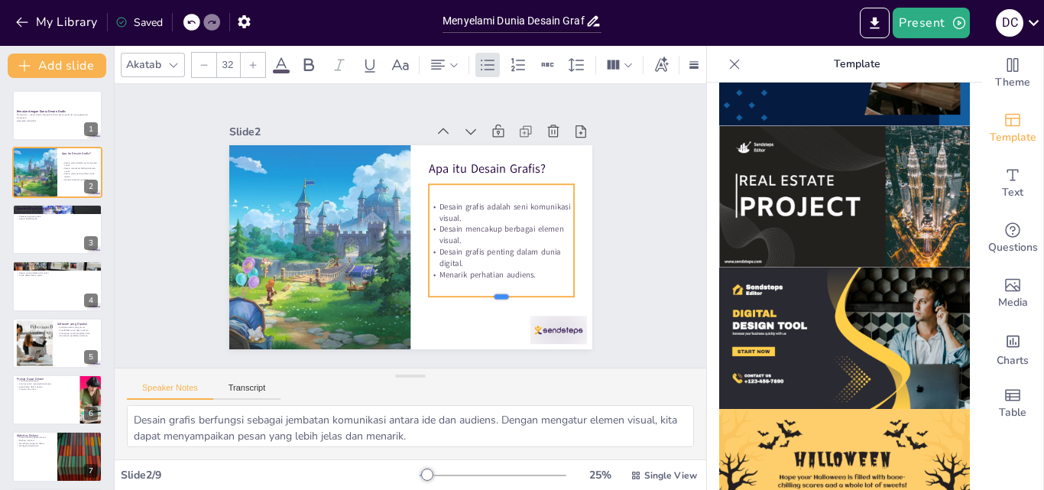
drag, startPoint x: 491, startPoint y: 259, endPoint x: 494, endPoint y: 293, distance: 33.8
click at [494, 293] on div at bounding box center [525, 259] width 138 height 70
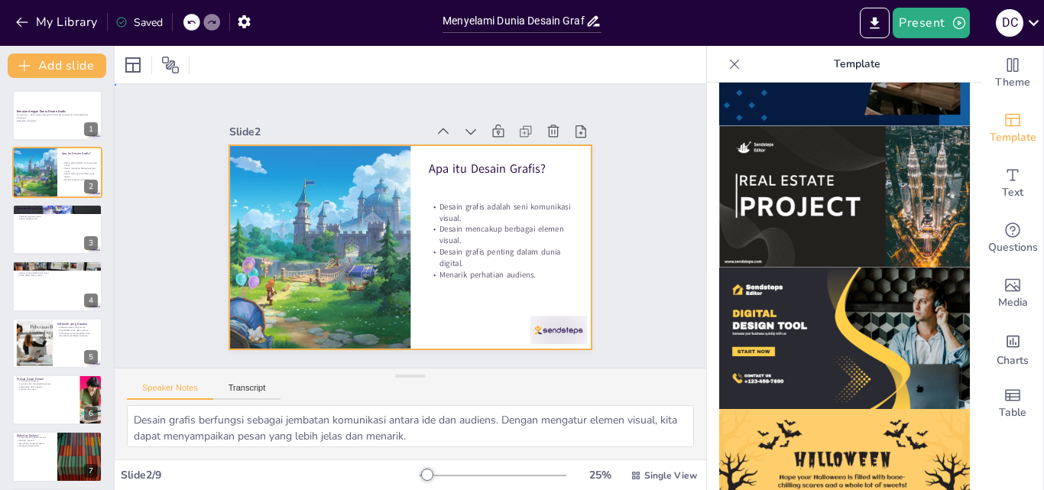
click at [467, 311] on div at bounding box center [417, 206] width 408 height 306
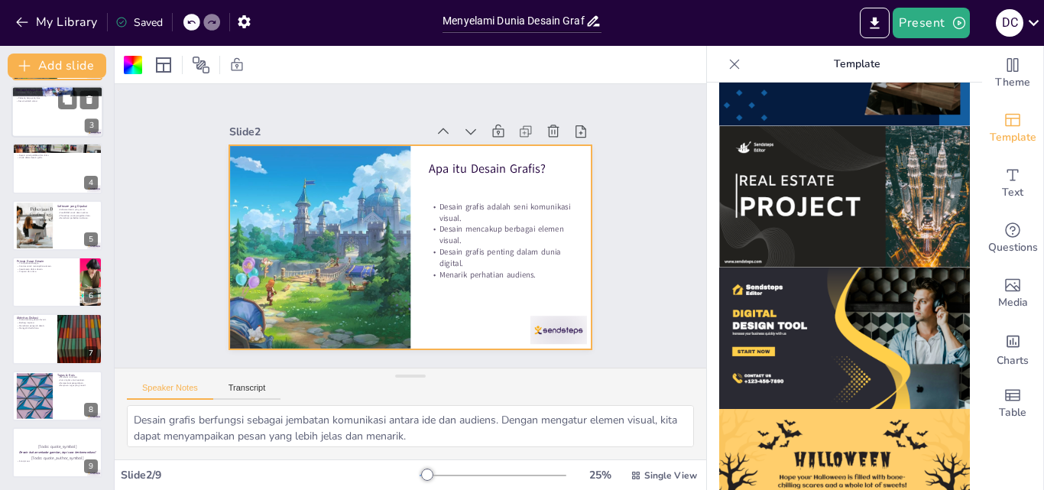
click at [63, 113] on div at bounding box center [57, 112] width 92 height 52
type textarea "Desain grafis memungkinkan individu untuk mengekspresikan ide dan imajinasi mer…"
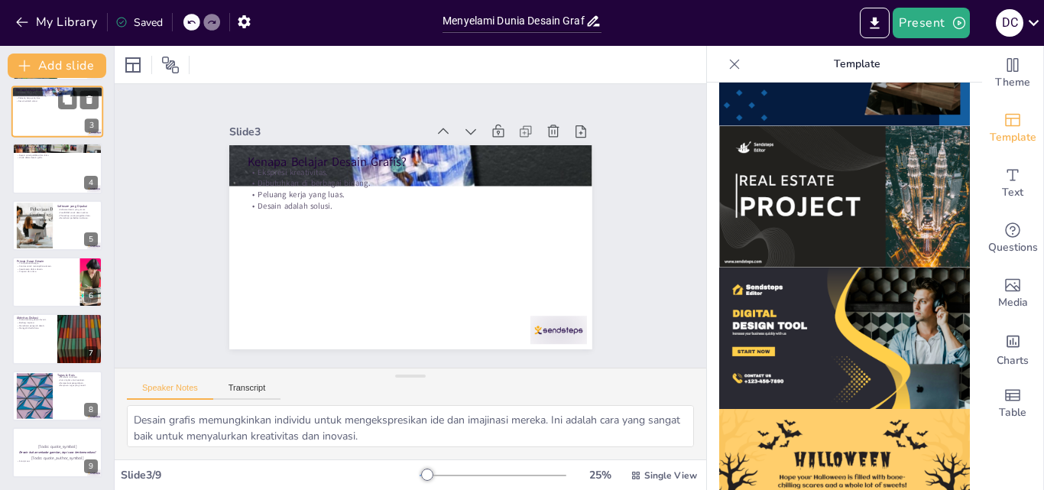
scroll to position [0, 0]
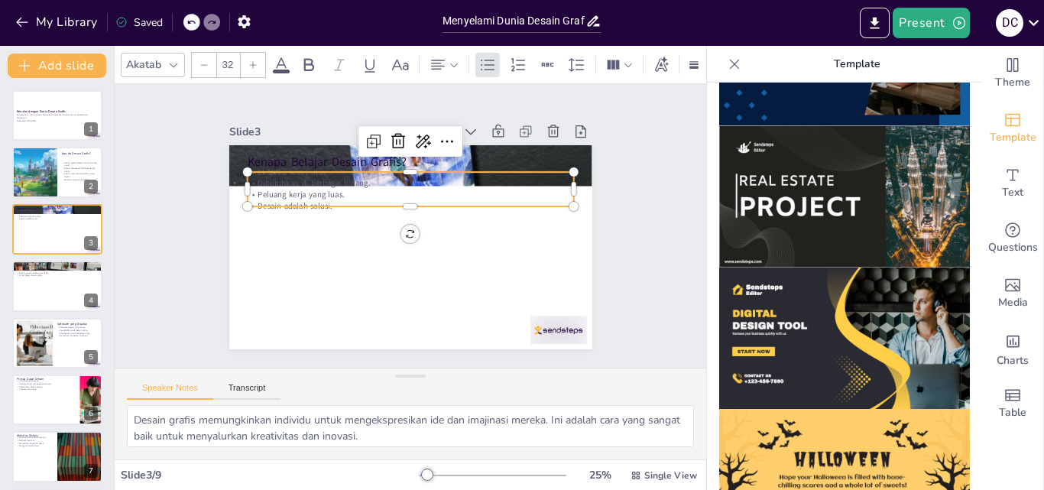
click at [265, 180] on p "Dibutuhkan di berbagai bidang." at bounding box center [378, 198] width 227 height 250
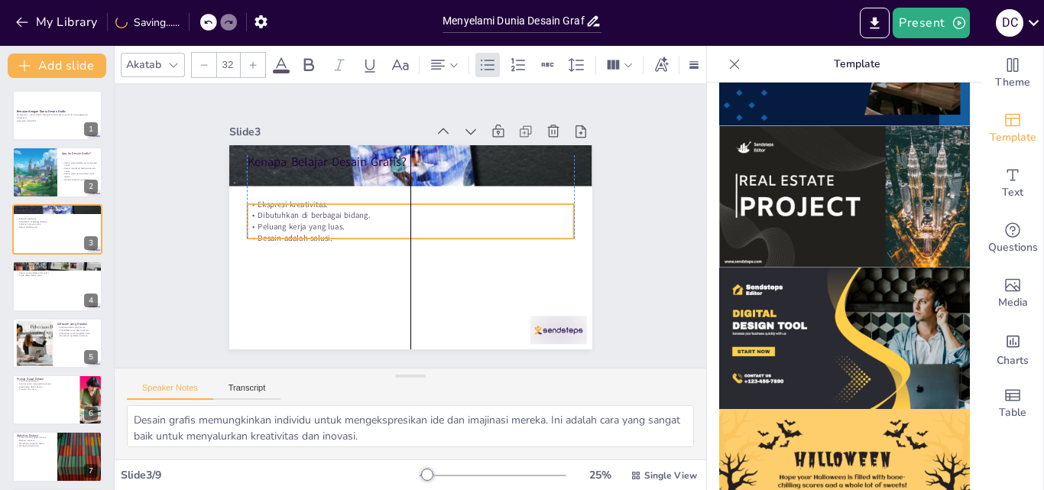
drag, startPoint x: 264, startPoint y: 188, endPoint x: 259, endPoint y: 220, distance: 32.5
click at [285, 220] on p "Peluang kerja yang luas." at bounding box center [410, 225] width 250 height 227
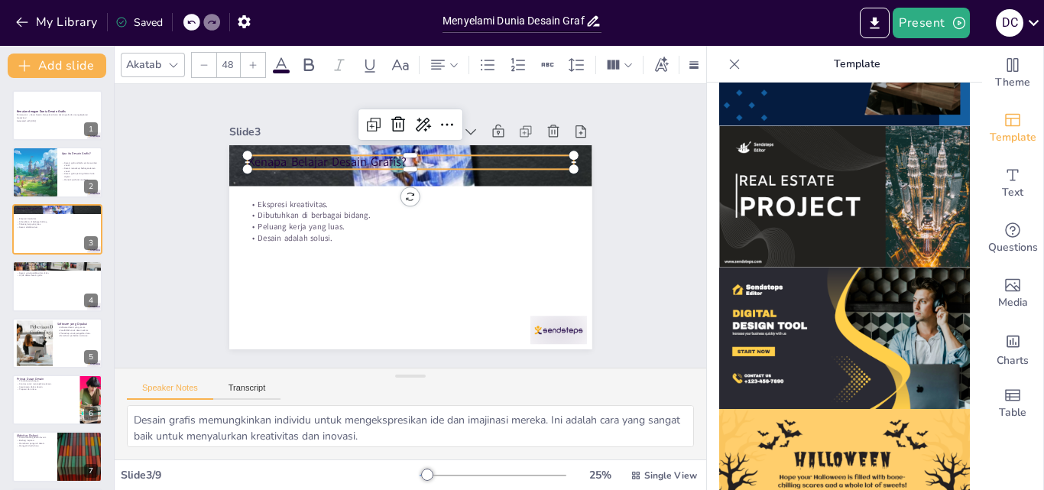
click at [338, 152] on p "Kenapa Belajar Desain Grafis?" at bounding box center [346, 226] width 17 height 326
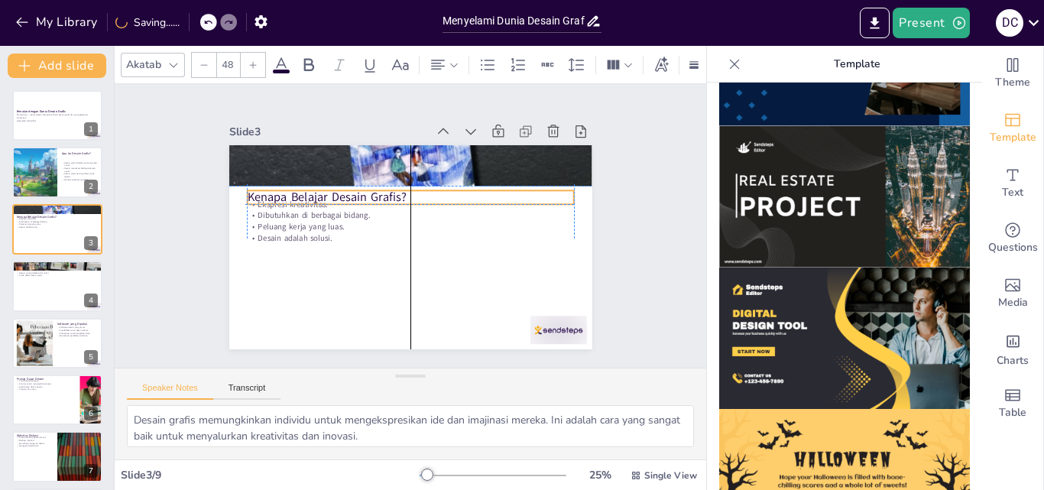
drag, startPoint x: 269, startPoint y: 152, endPoint x: 267, endPoint y: 181, distance: 29.1
click at [471, 181] on div "Kenapa Belajar Desain Grafis? Ekspresi kreativitas. Dibutuhkan di berbagai bida…" at bounding box center [490, 234] width 38 height 361
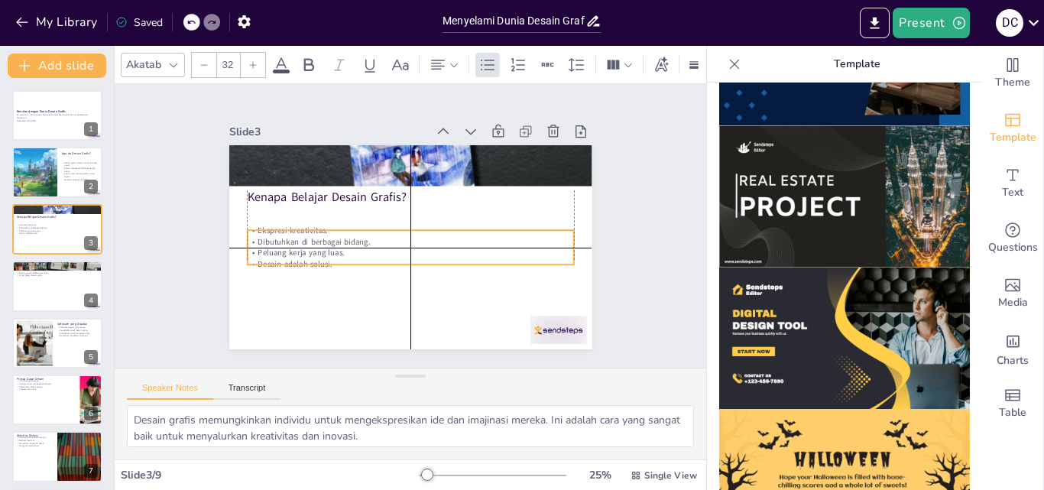
drag, startPoint x: 257, startPoint y: 222, endPoint x: 258, endPoint y: 244, distance: 21.4
click at [291, 244] on p "Peluang kerja yang luas." at bounding box center [426, 203] width 270 height 201
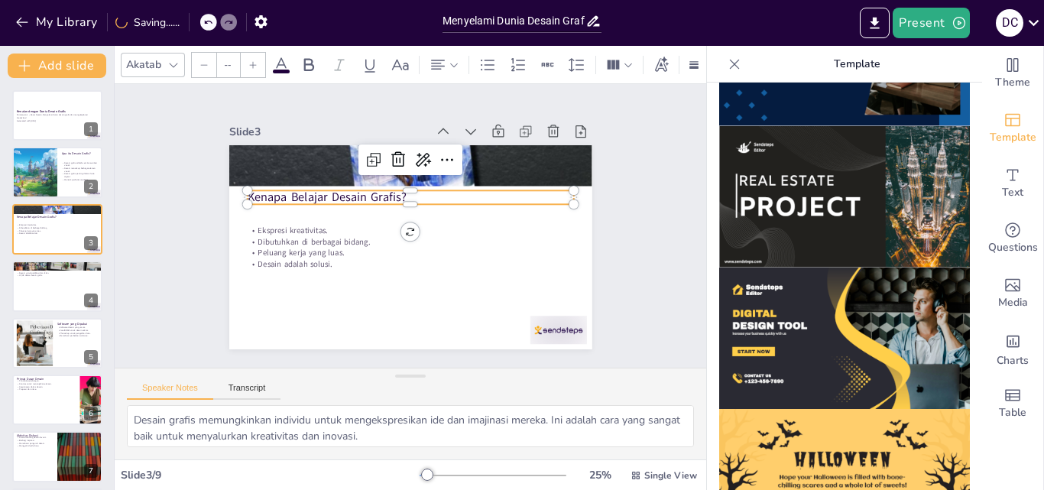
type input "48"
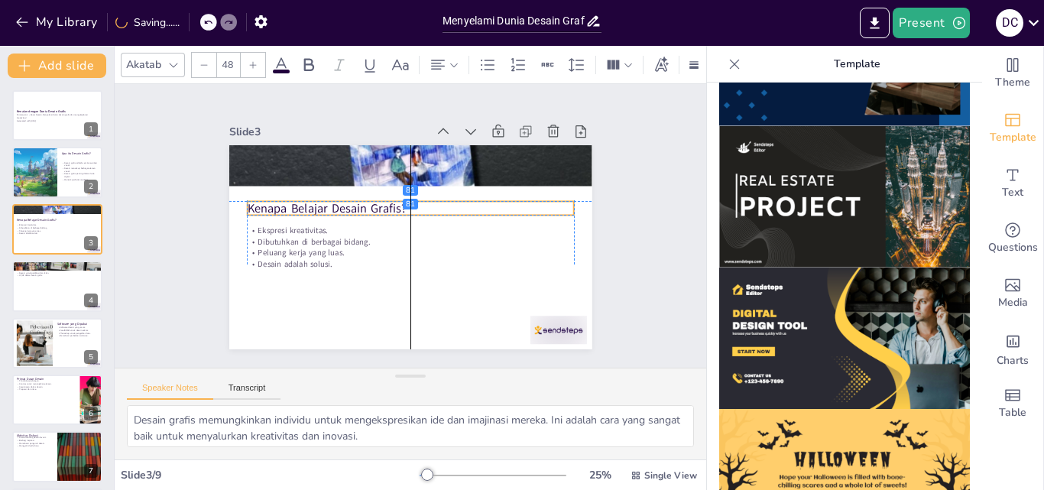
drag, startPoint x: 261, startPoint y: 189, endPoint x: 261, endPoint y: 199, distance: 9.9
click at [274, 199] on p "Kenapa Belajar Desain Grafis?" at bounding box center [419, 241] width 291 height 178
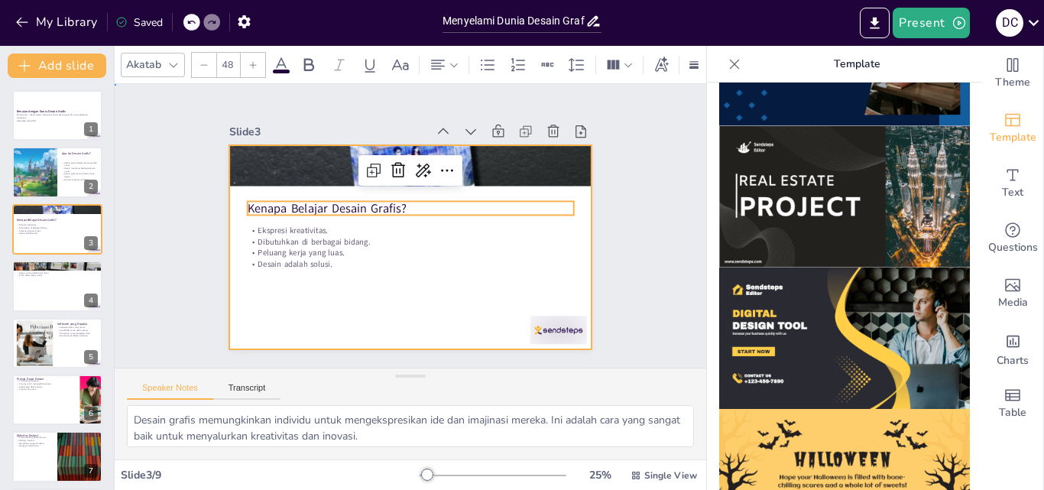
click at [316, 311] on div at bounding box center [389, 228] width 241 height 382
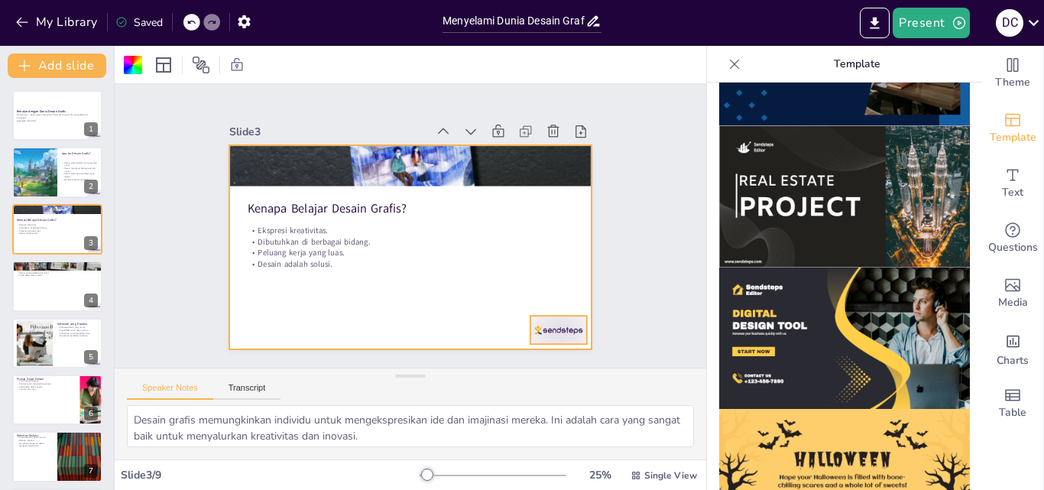
click at [309, 332] on div at bounding box center [291, 362] width 34 height 60
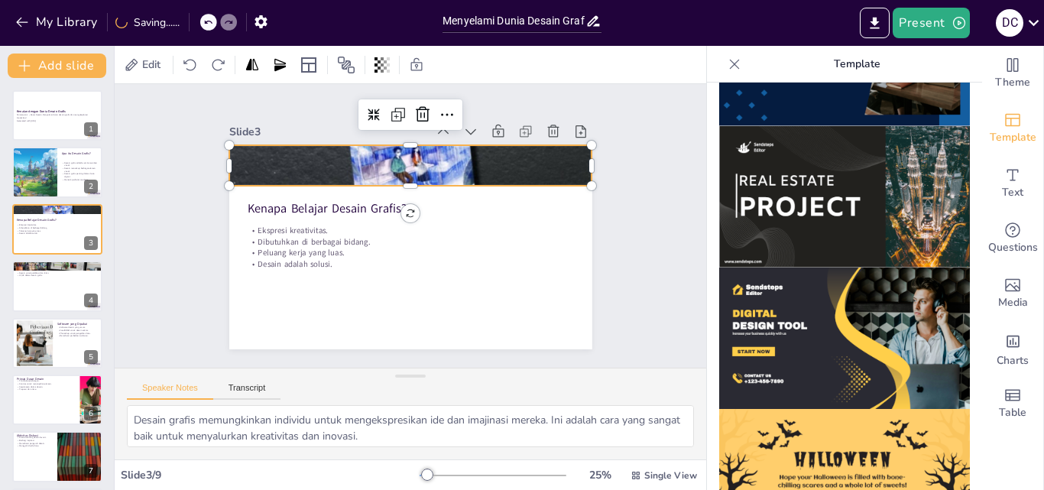
click at [416, 144] on div at bounding box center [454, 266] width 393 height 406
click at [495, 157] on icon at bounding box center [507, 169] width 24 height 24
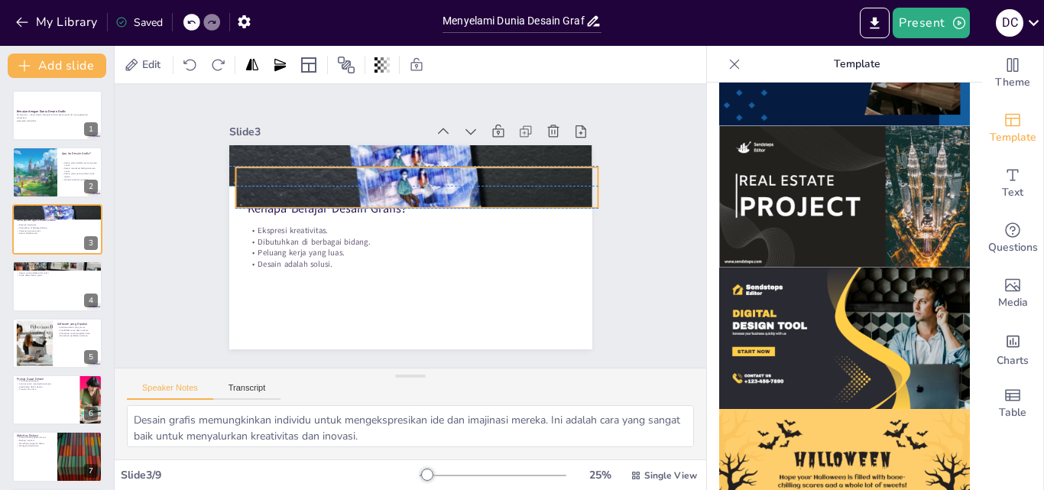
drag, startPoint x: 432, startPoint y: 154, endPoint x: 436, endPoint y: 171, distance: 17.4
click at [436, 171] on div at bounding box center [441, 201] width 406 height 393
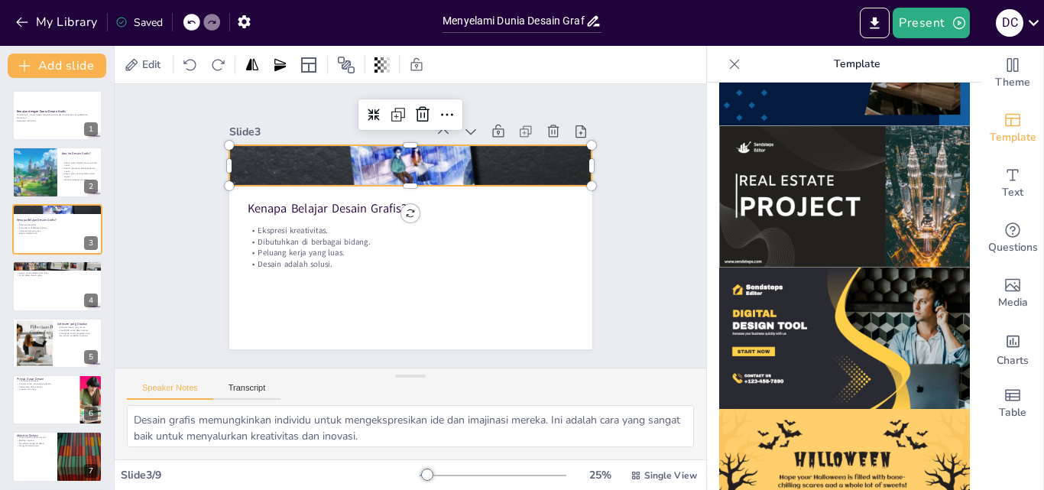
click at [452, 152] on div at bounding box center [445, 274] width 413 height 377
click at [336, 133] on icon at bounding box center [333, 138] width 8 height 11
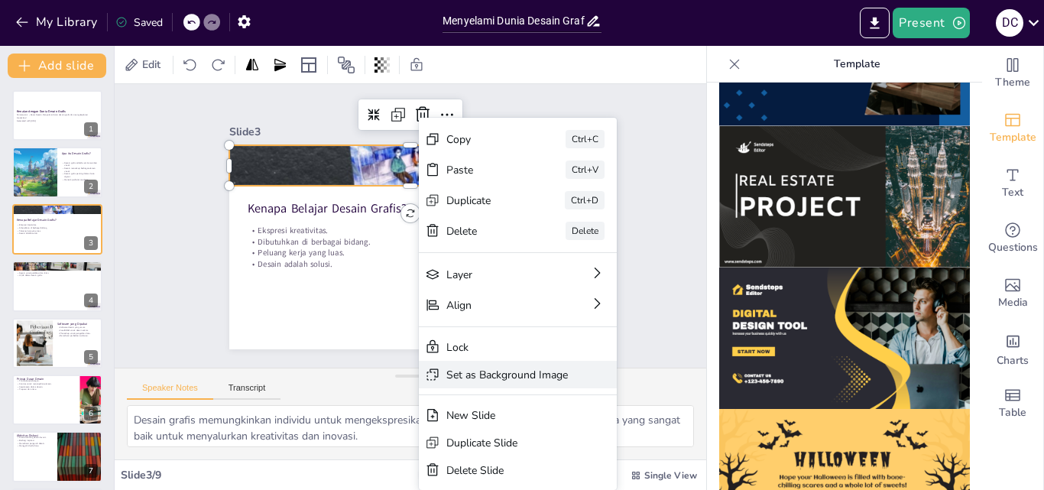
click at [673, 303] on div "Set as Background Image" at bounding box center [723, 258] width 100 height 92
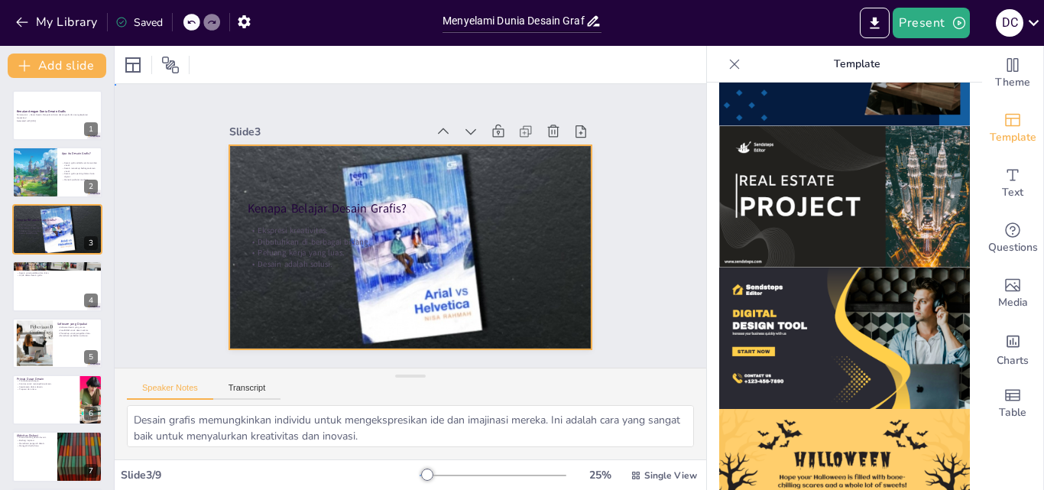
click at [448, 288] on div at bounding box center [431, 229] width 241 height 384
click at [188, 62] on icon at bounding box center [190, 64] width 15 height 15
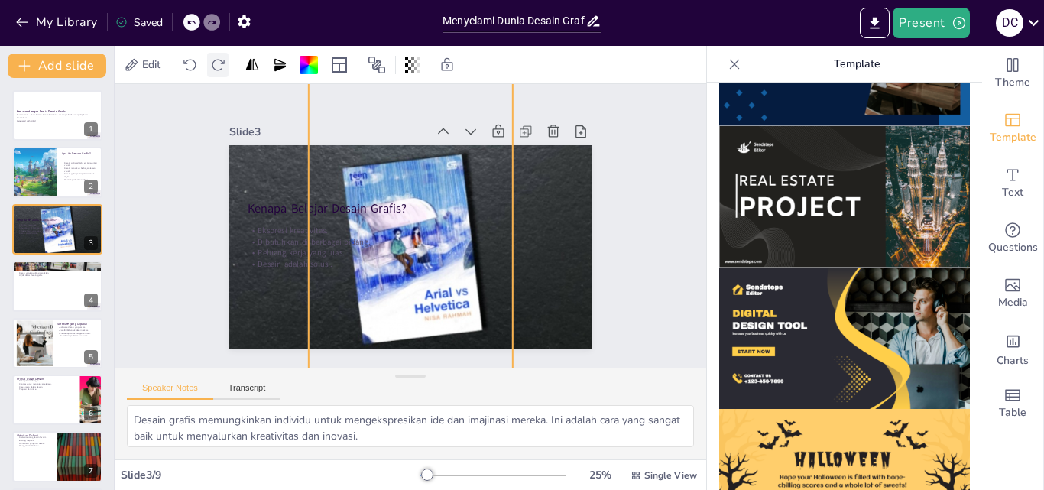
click at [221, 63] on icon at bounding box center [217, 64] width 15 height 15
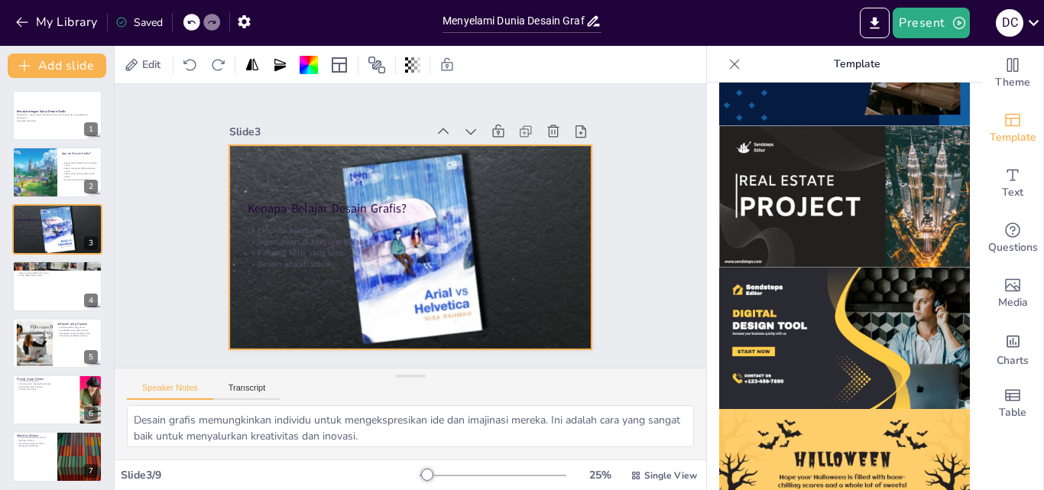
click at [189, 18] on icon at bounding box center [190, 22] width 9 height 9
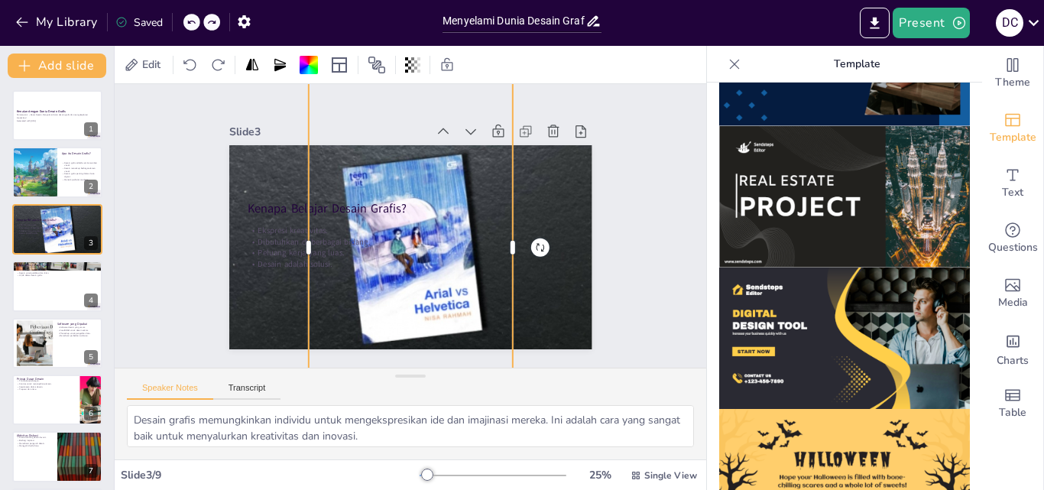
click at [189, 18] on icon at bounding box center [190, 22] width 9 height 9
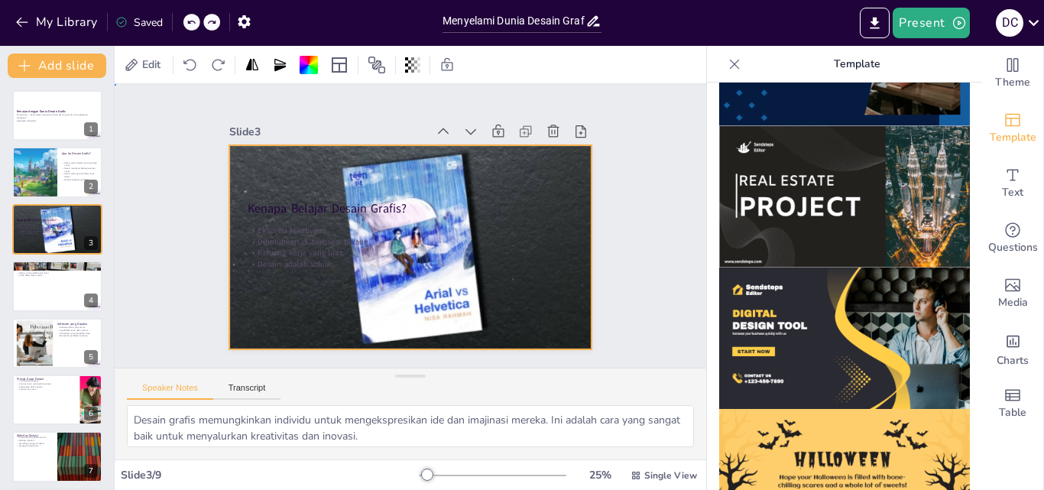
click at [268, 176] on div "Slide 1 Kenalan dengan Dunia Desain Grafis Pertemuan 1 – Dasar Desain. Menyelam…" at bounding box center [410, 226] width 284 height 592
click at [276, 290] on div at bounding box center [388, 230] width 275 height 399
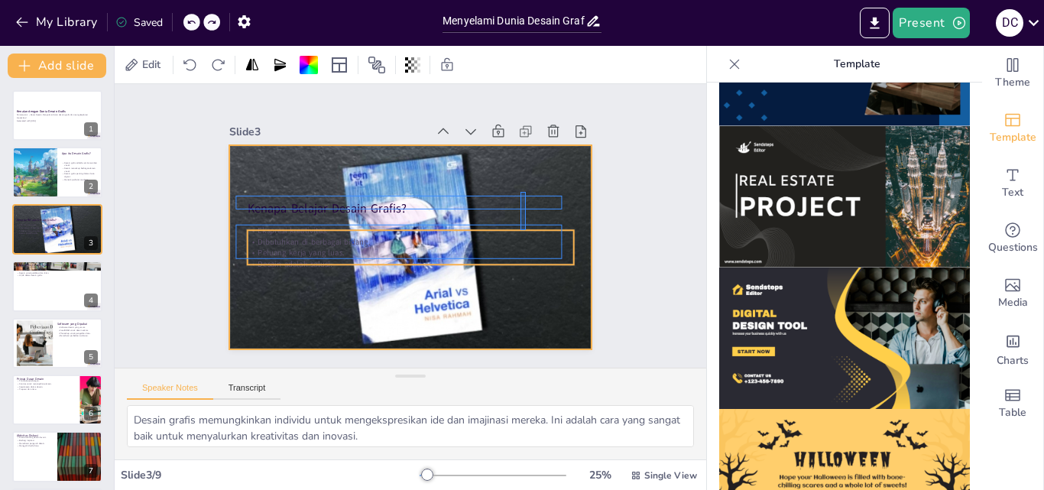
drag, startPoint x: 520, startPoint y: 192, endPoint x: 526, endPoint y: 230, distance: 38.6
click at [526, 230] on div "Kenapa Belajar Desain Grafis? Ekspresi kreativitas. Dibutuhkan di berbagai bida…" at bounding box center [370, 295] width 314 height 181
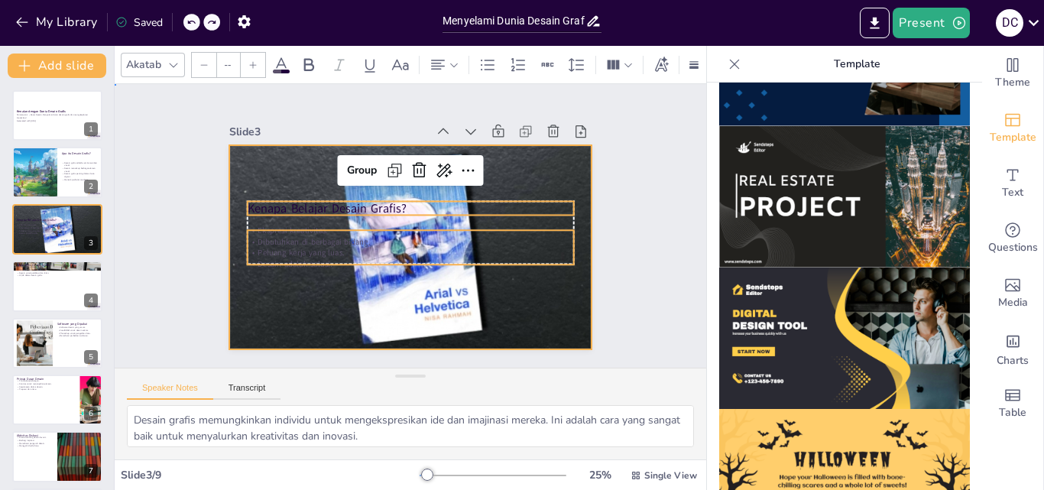
click at [536, 160] on div at bounding box center [394, 211] width 395 height 407
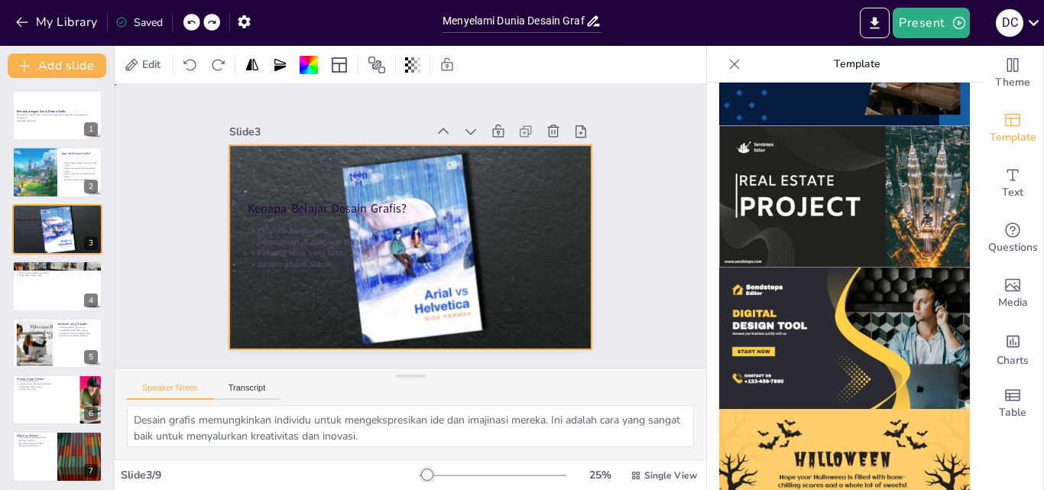
click at [536, 160] on div at bounding box center [396, 241] width 407 height 395
click at [448, 166] on div at bounding box center [427, 213] width 379 height 414
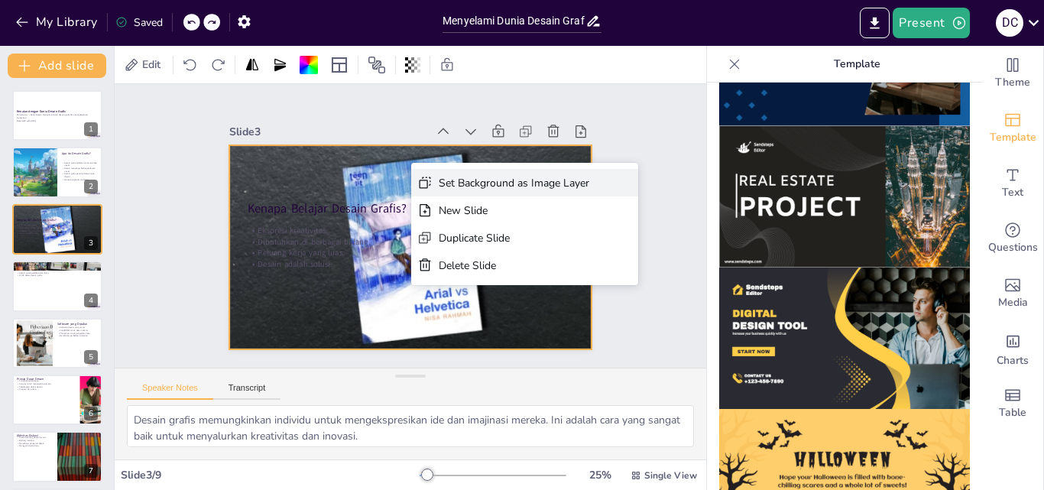
click at [290, 300] on div "Set Background as Image Layer" at bounding box center [234, 360] width 112 height 121
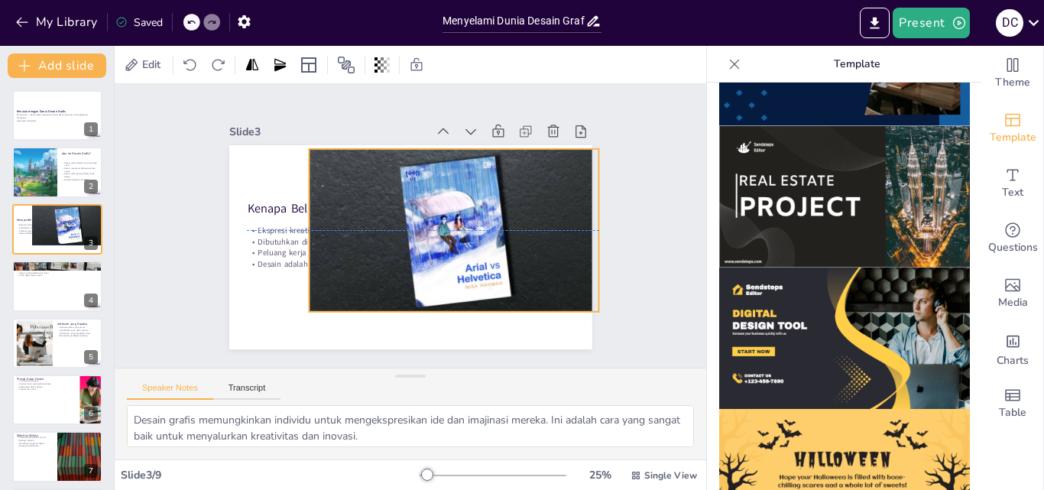
drag, startPoint x: 477, startPoint y: 173, endPoint x: 520, endPoint y: 162, distance: 45.0
click at [520, 162] on div at bounding box center [368, 239] width 331 height 267
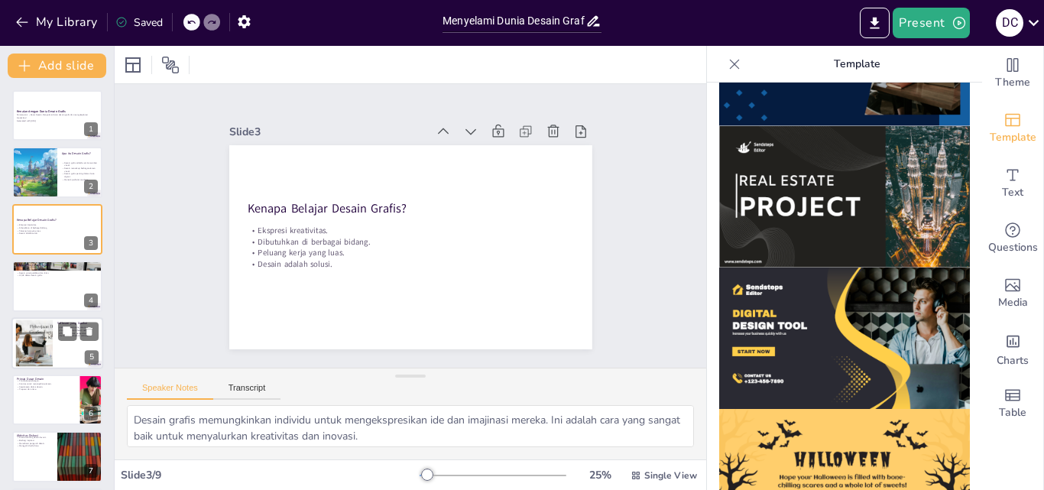
click at [40, 352] on div at bounding box center [34, 342] width 83 height 47
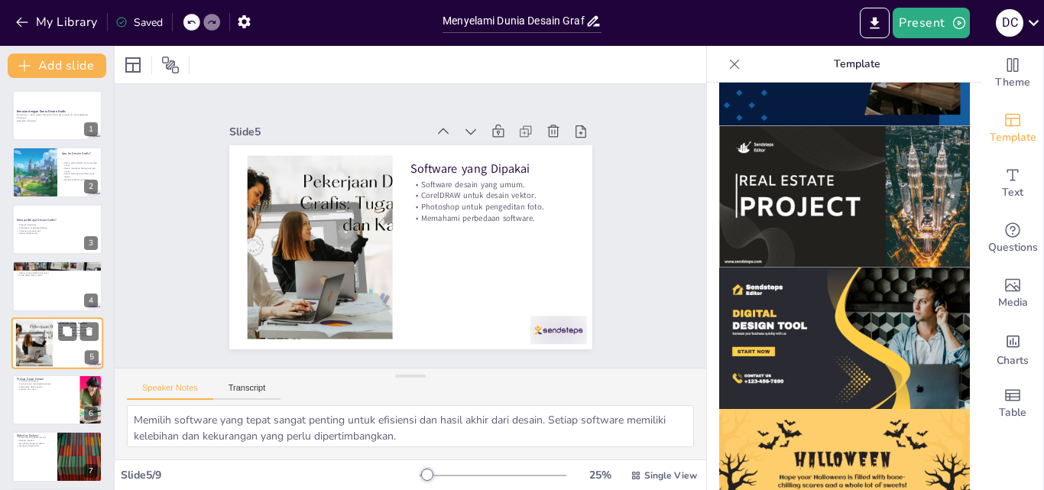
scroll to position [59, 0]
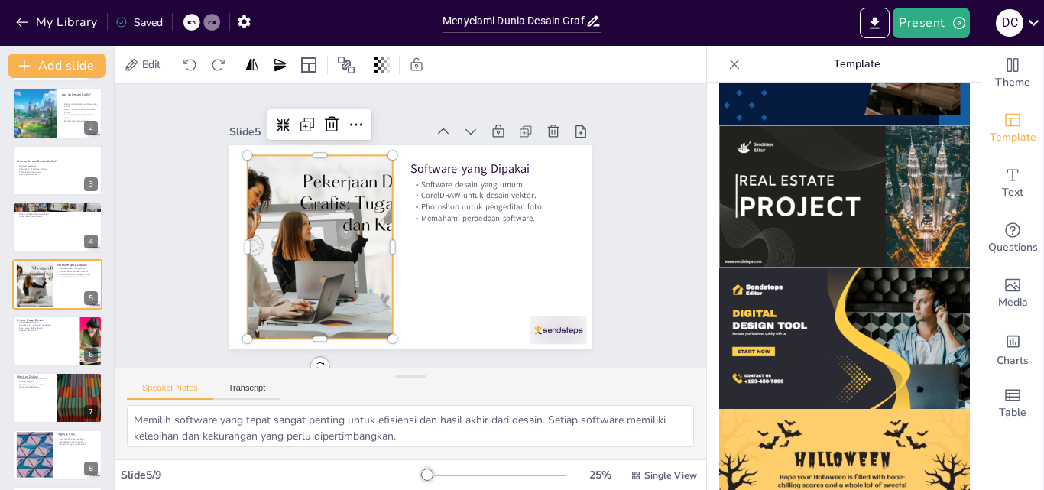
click at [356, 176] on div at bounding box center [471, 155] width 372 height 341
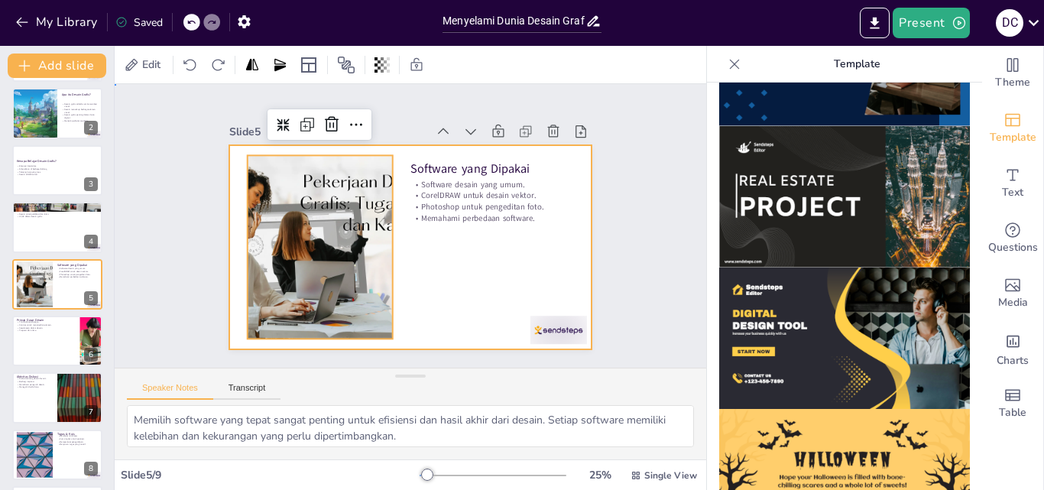
click at [444, 238] on div at bounding box center [390, 219] width 306 height 408
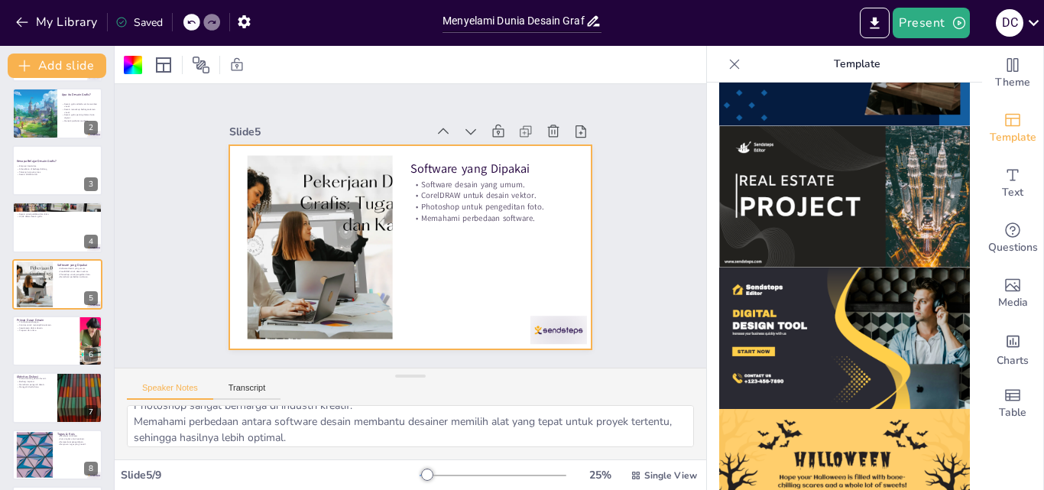
scroll to position [100, 0]
click at [509, 239] on div at bounding box center [388, 228] width 241 height 382
click at [132, 58] on div at bounding box center [133, 65] width 18 height 18
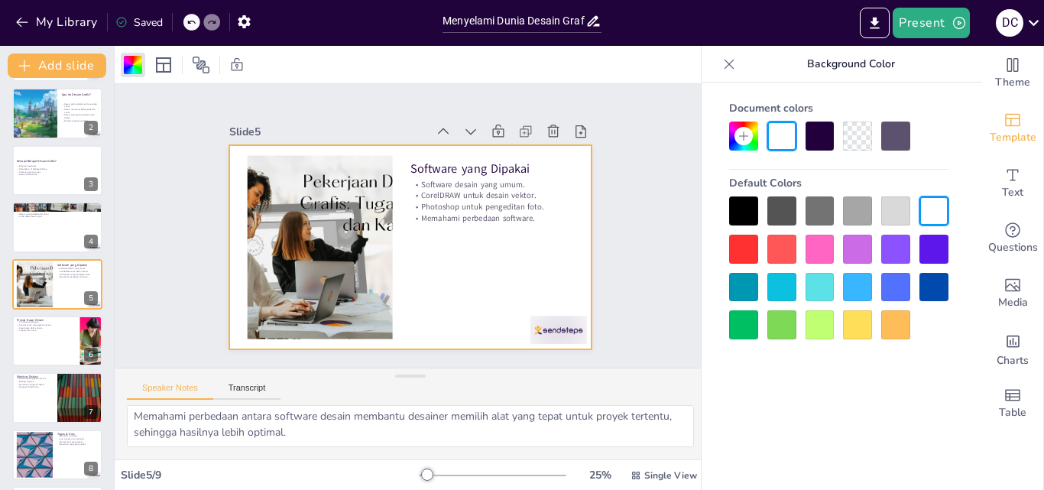
click at [814, 284] on div at bounding box center [819, 287] width 29 height 29
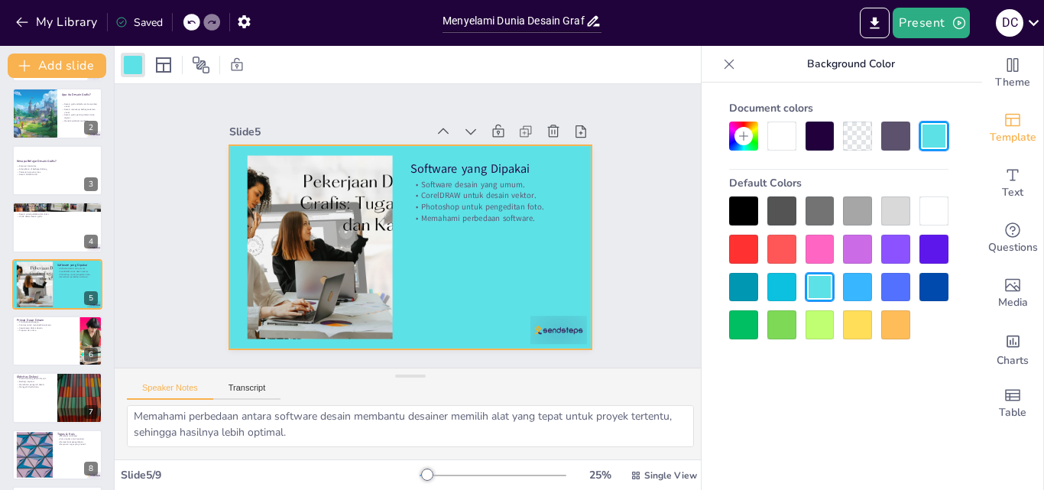
click at [819, 322] on div at bounding box center [819, 324] width 29 height 29
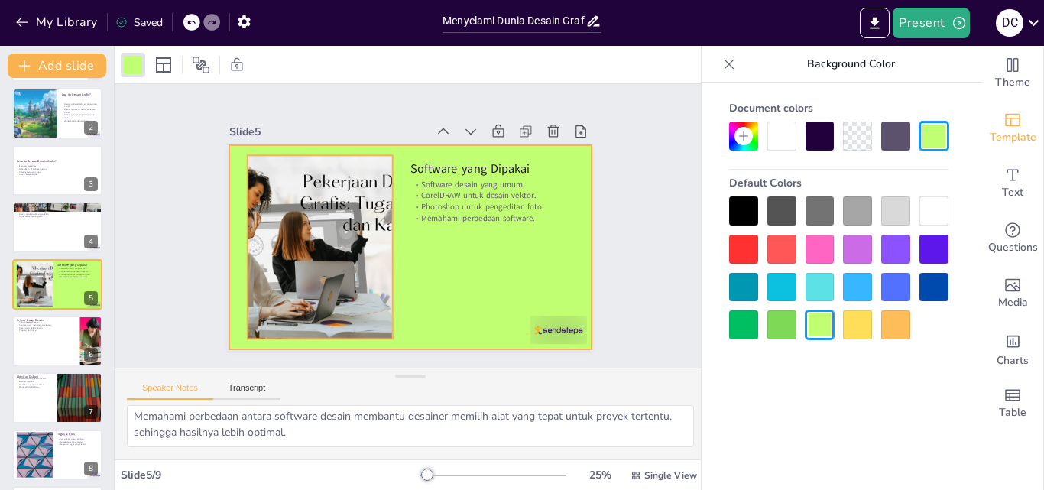
click at [308, 210] on div at bounding box center [340, 165] width 340 height 372
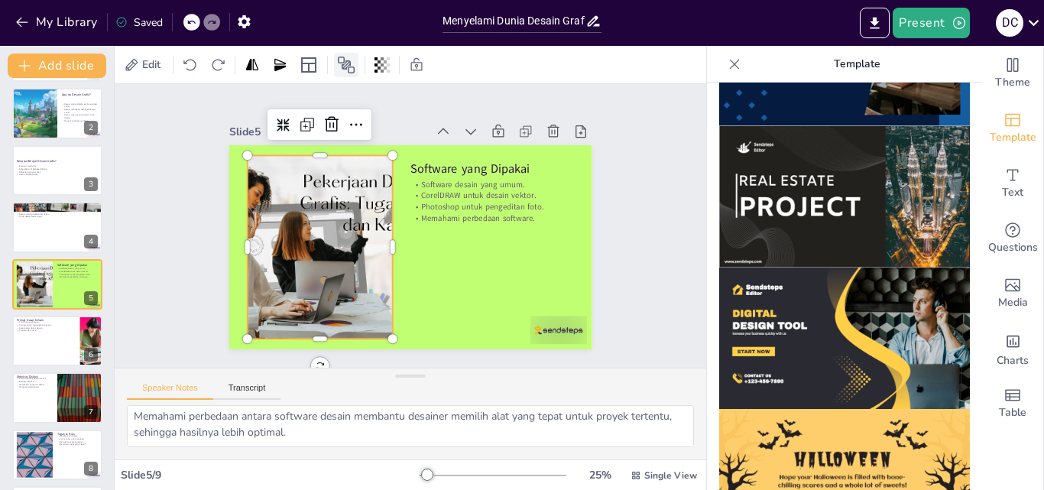
click at [345, 70] on icon at bounding box center [346, 65] width 18 height 18
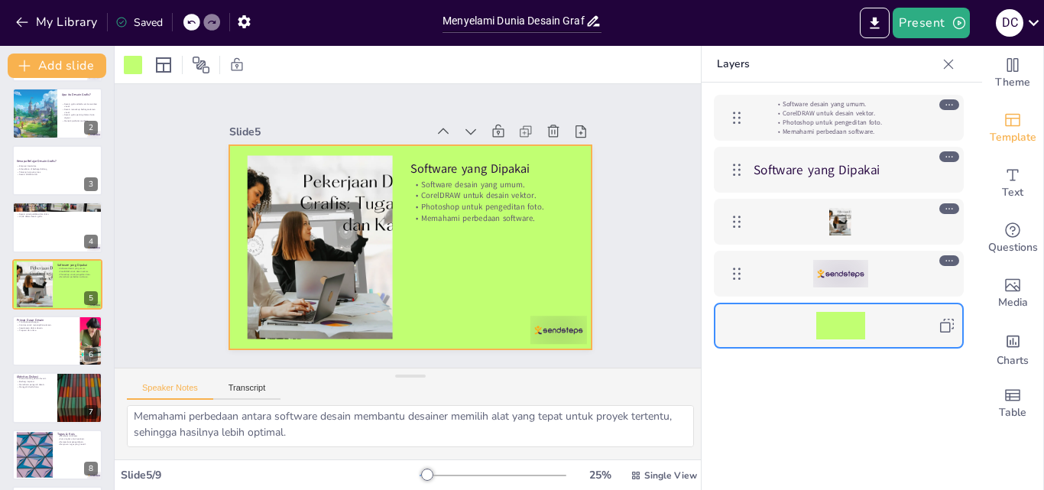
click at [891, 323] on div at bounding box center [840, 326] width 176 height 28
click at [159, 59] on icon at bounding box center [163, 65] width 18 height 18
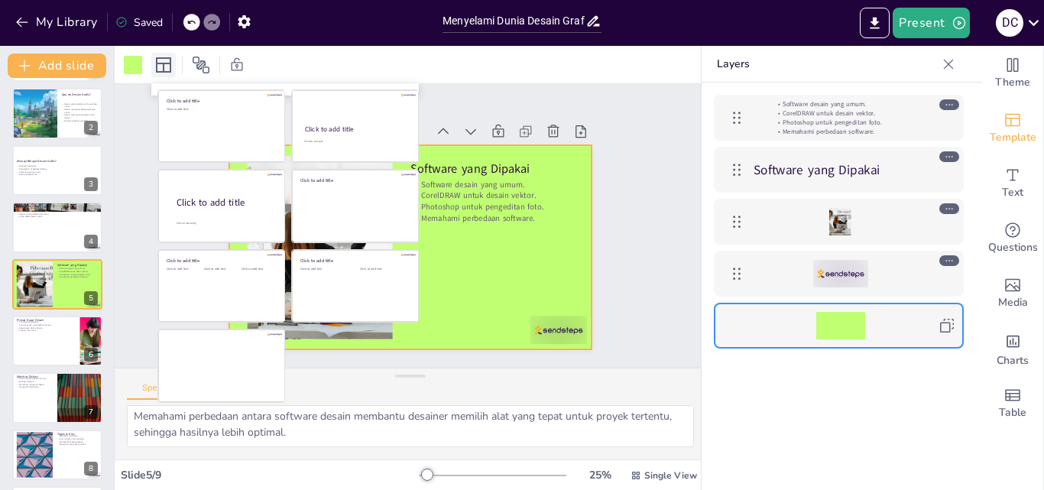
click at [166, 65] on icon at bounding box center [163, 65] width 18 height 18
click at [311, 64] on div at bounding box center [410, 64] width 591 height 37
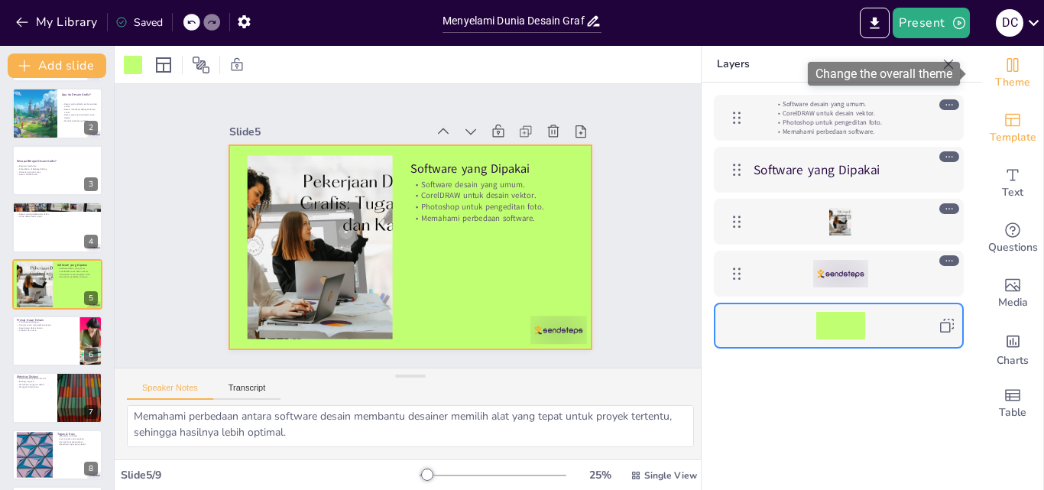
click at [1003, 66] on icon "Change the overall theme" at bounding box center [1012, 65] width 18 height 18
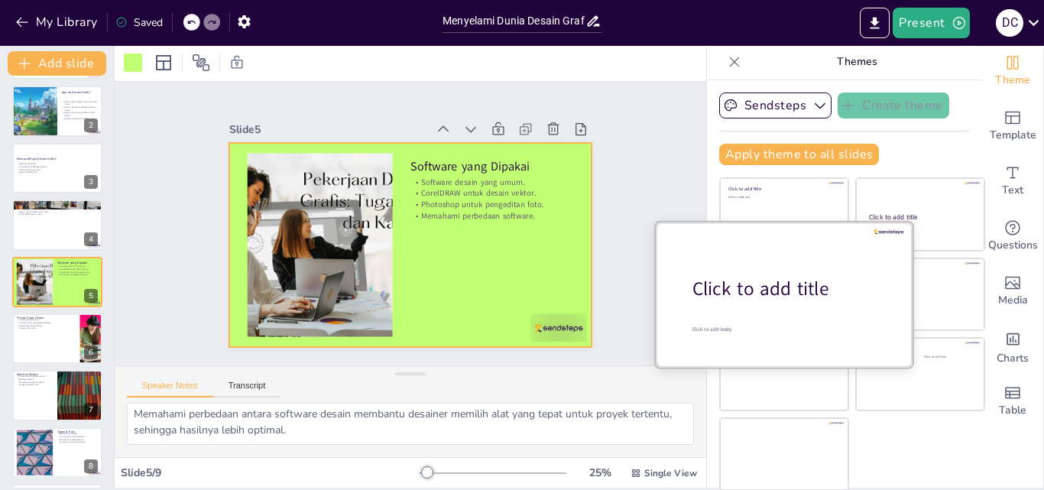
scroll to position [3, 0]
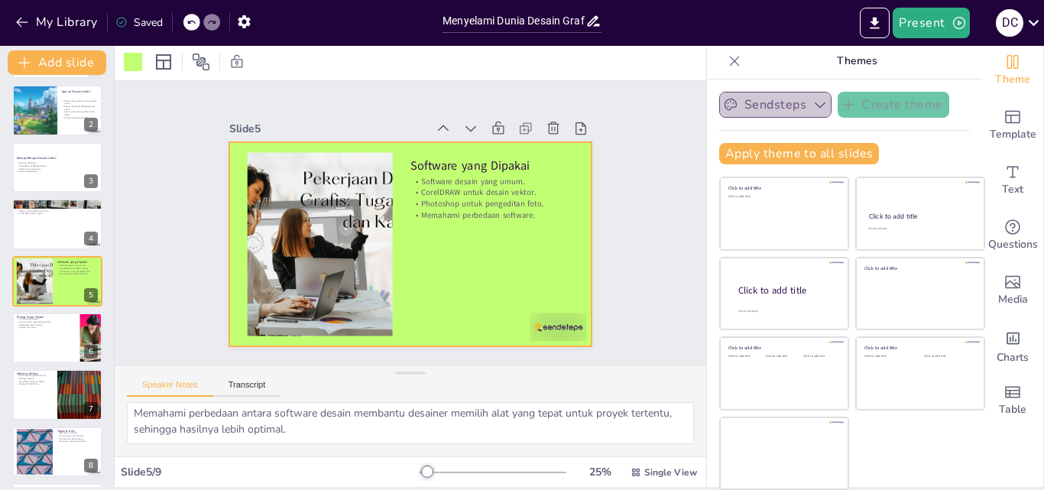
click at [812, 103] on icon "button" at bounding box center [819, 104] width 15 height 15
click at [814, 103] on icon "button" at bounding box center [819, 105] width 11 height 6
click at [835, 55] on p "Themes" at bounding box center [856, 61] width 220 height 37
click at [812, 103] on icon "button" at bounding box center [819, 104] width 15 height 15
click at [814, 103] on icon "button" at bounding box center [819, 105] width 11 height 6
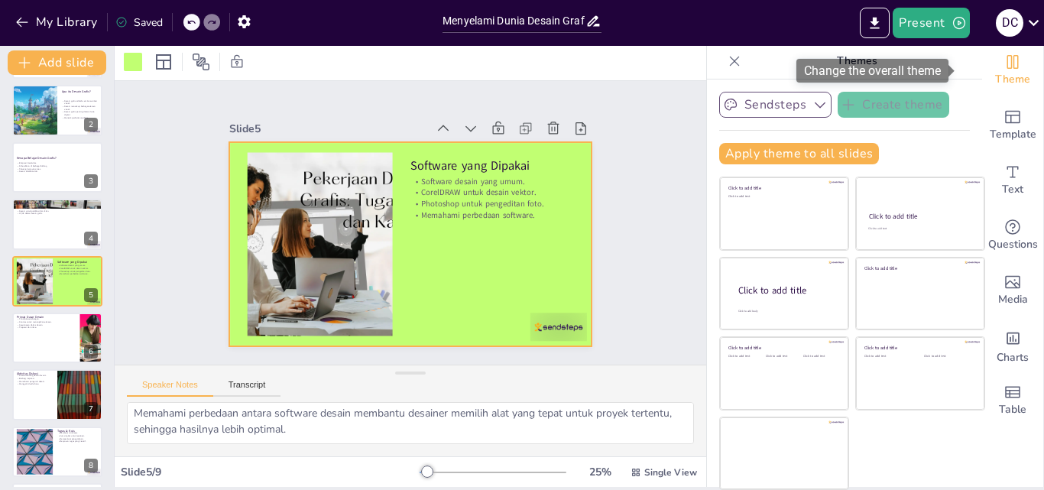
click at [984, 95] on div "Theme" at bounding box center [1012, 70] width 61 height 55
click at [1032, 19] on icon at bounding box center [1033, 22] width 21 height 21
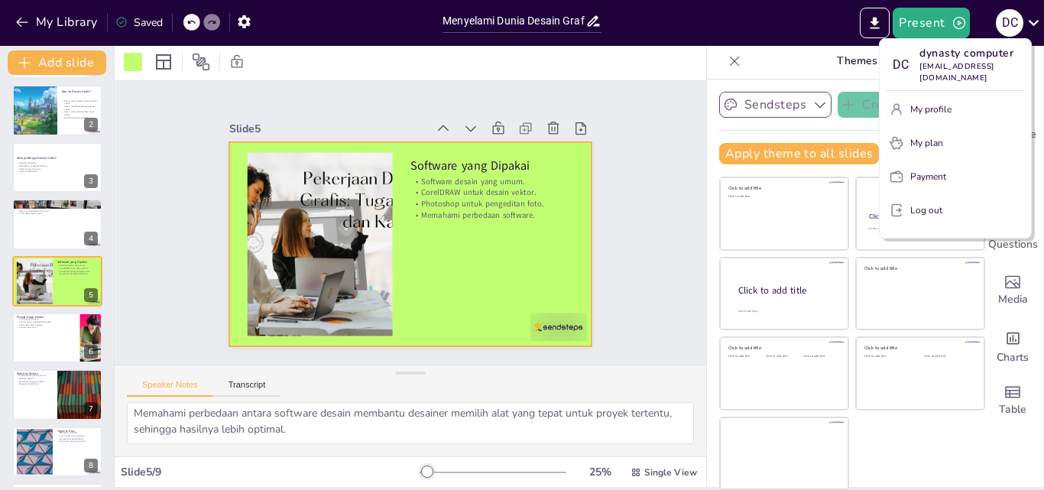
click at [575, 40] on div at bounding box center [522, 245] width 1044 height 490
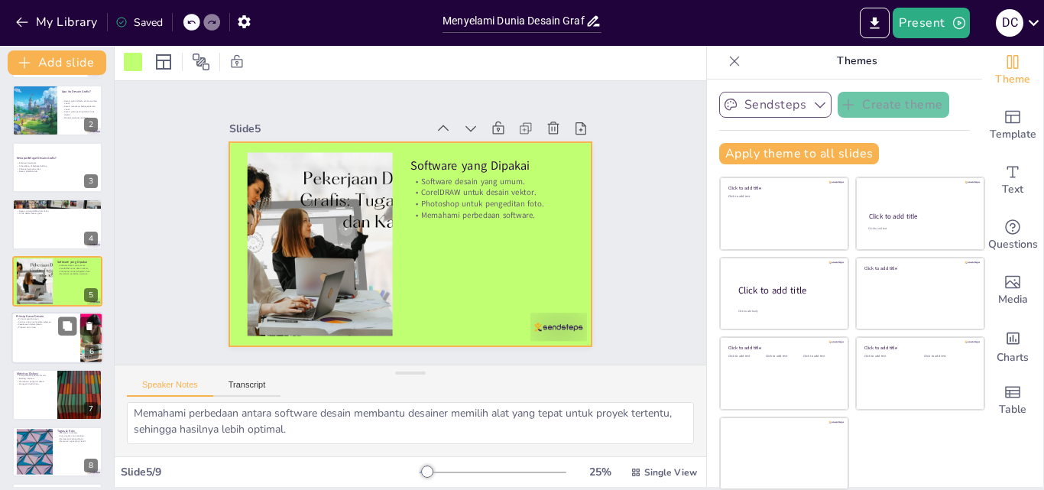
click at [38, 329] on div at bounding box center [57, 338] width 92 height 52
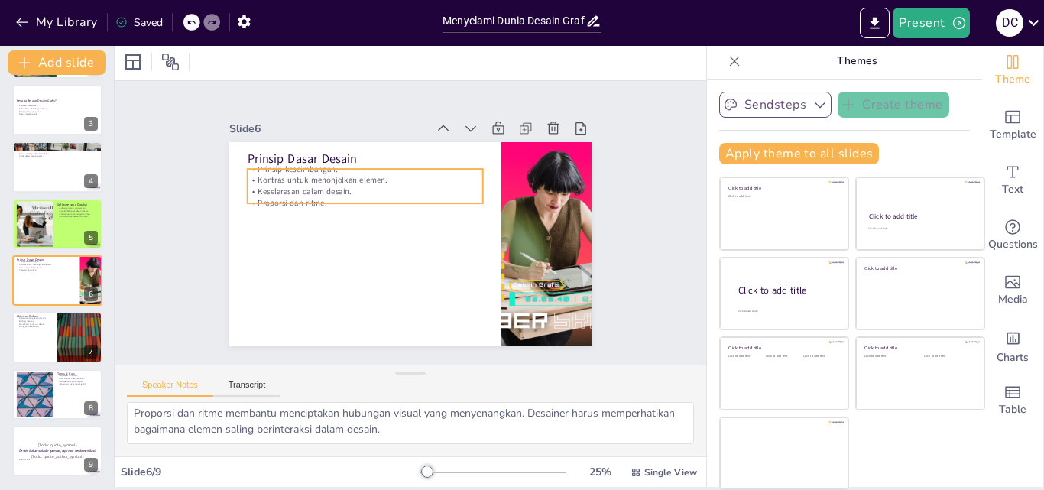
click at [425, 167] on p "Prinsip keseimbangan." at bounding box center [478, 203] width 106 height 220
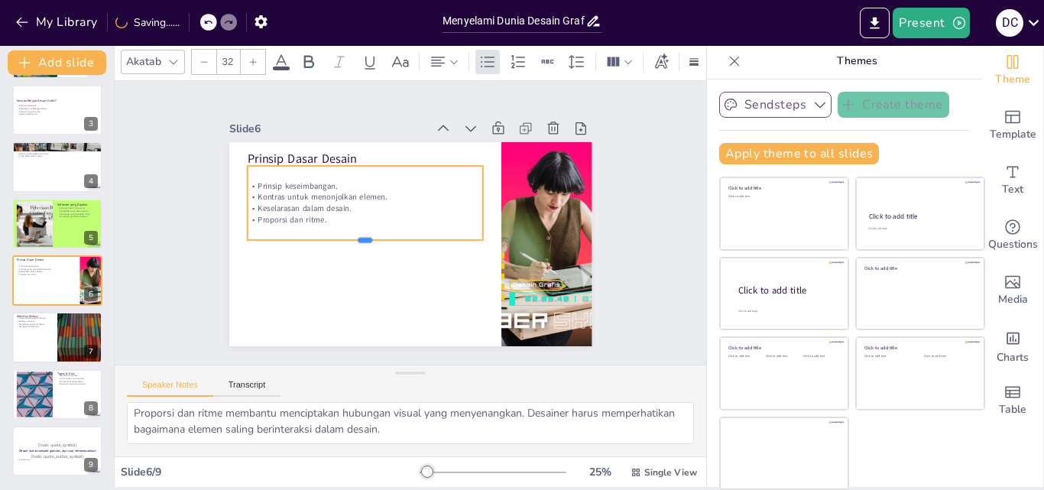
drag, startPoint x: 349, startPoint y: 198, endPoint x: 340, endPoint y: 238, distance: 40.8
click at [367, 238] on div at bounding box center [397, 173] width 61 height 233
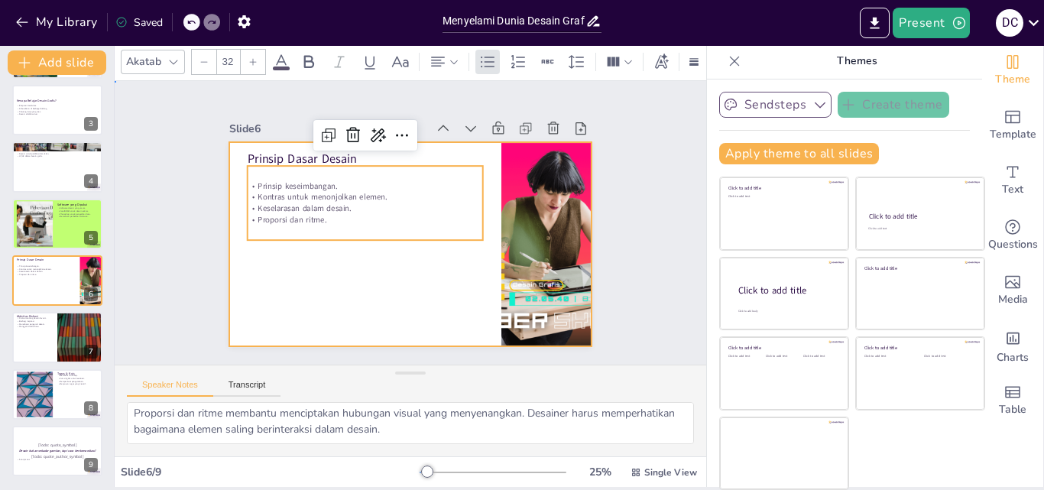
click at [259, 297] on div at bounding box center [421, 204] width 416 height 358
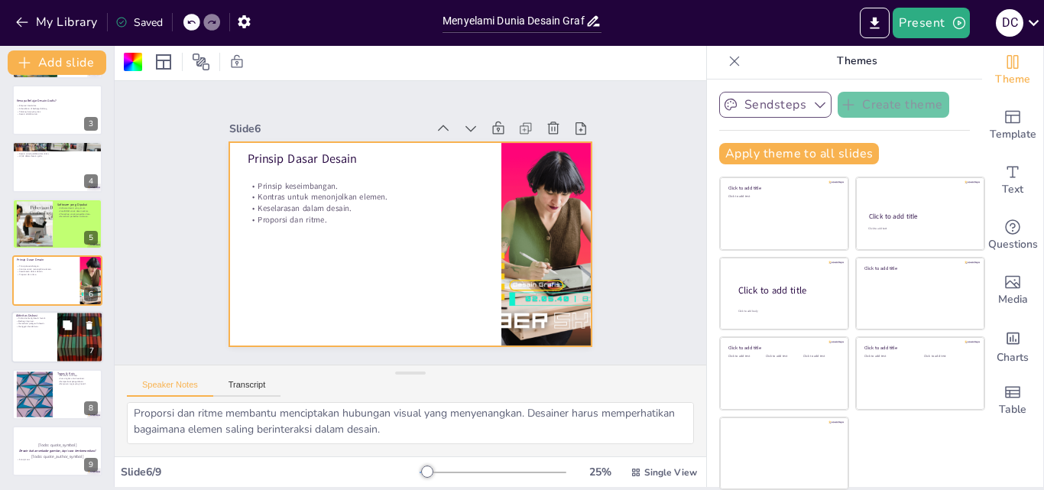
click at [70, 323] on icon at bounding box center [67, 324] width 9 height 9
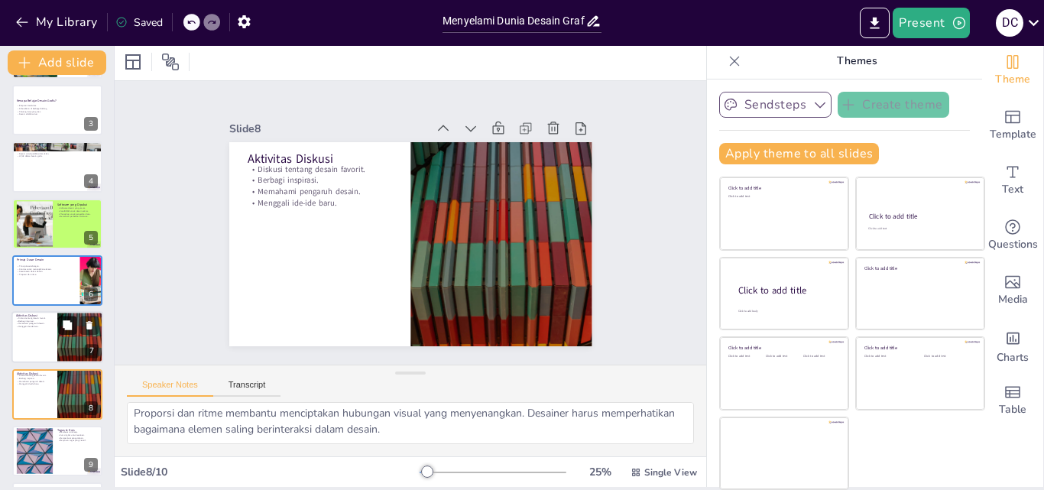
type textarea "Diskusi ini memberikan kesempatan bagi siswa untuk berbagi pandangan mereka ten…"
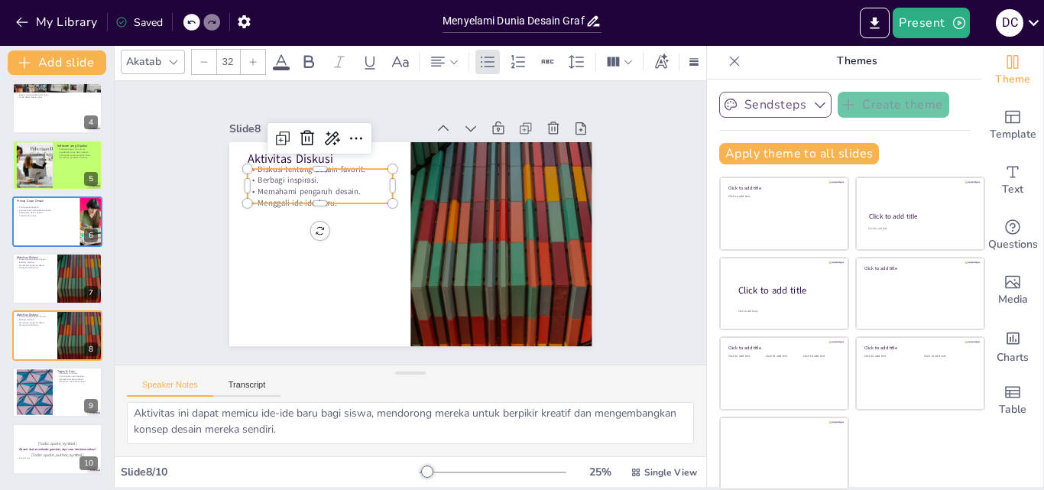
click at [263, 200] on div "Aktivitas Diskusi Diskusi tentang desain favorit. Berbagi inspirasi. Memahami p…" at bounding box center [400, 204] width 416 height 358
click at [304, 196] on p "Menggali ide-ide baru." at bounding box center [341, 160] width 131 height 83
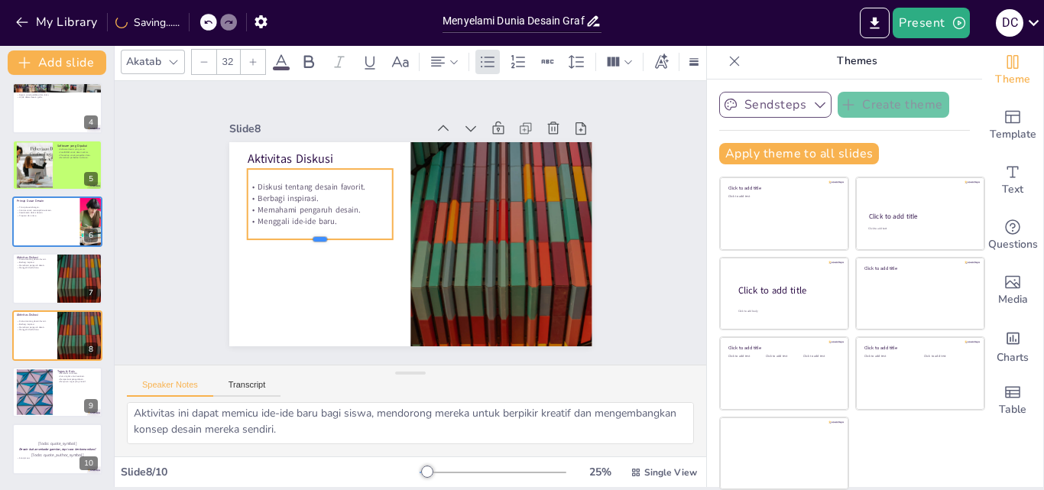
drag, startPoint x: 302, startPoint y: 199, endPoint x: 300, endPoint y: 235, distance: 35.9
click at [392, 199] on div at bounding box center [427, 131] width 70 height 138
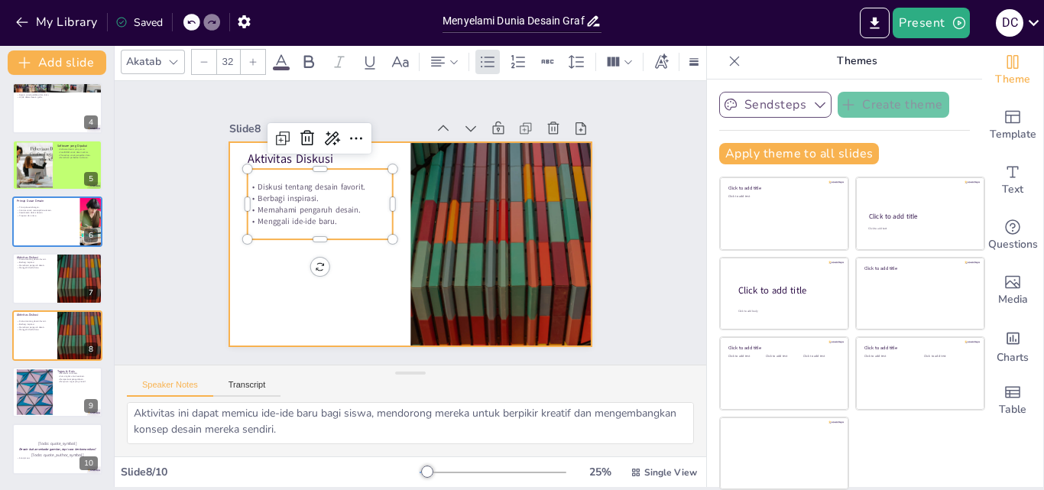
click at [325, 289] on div at bounding box center [403, 243] width 408 height 306
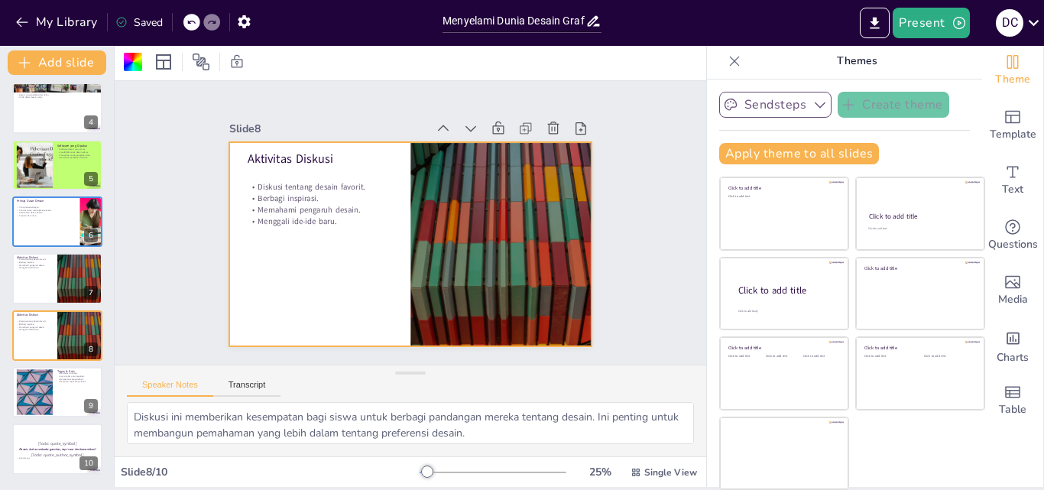
scroll to position [76, 0]
